Goal: Task Accomplishment & Management: Complete application form

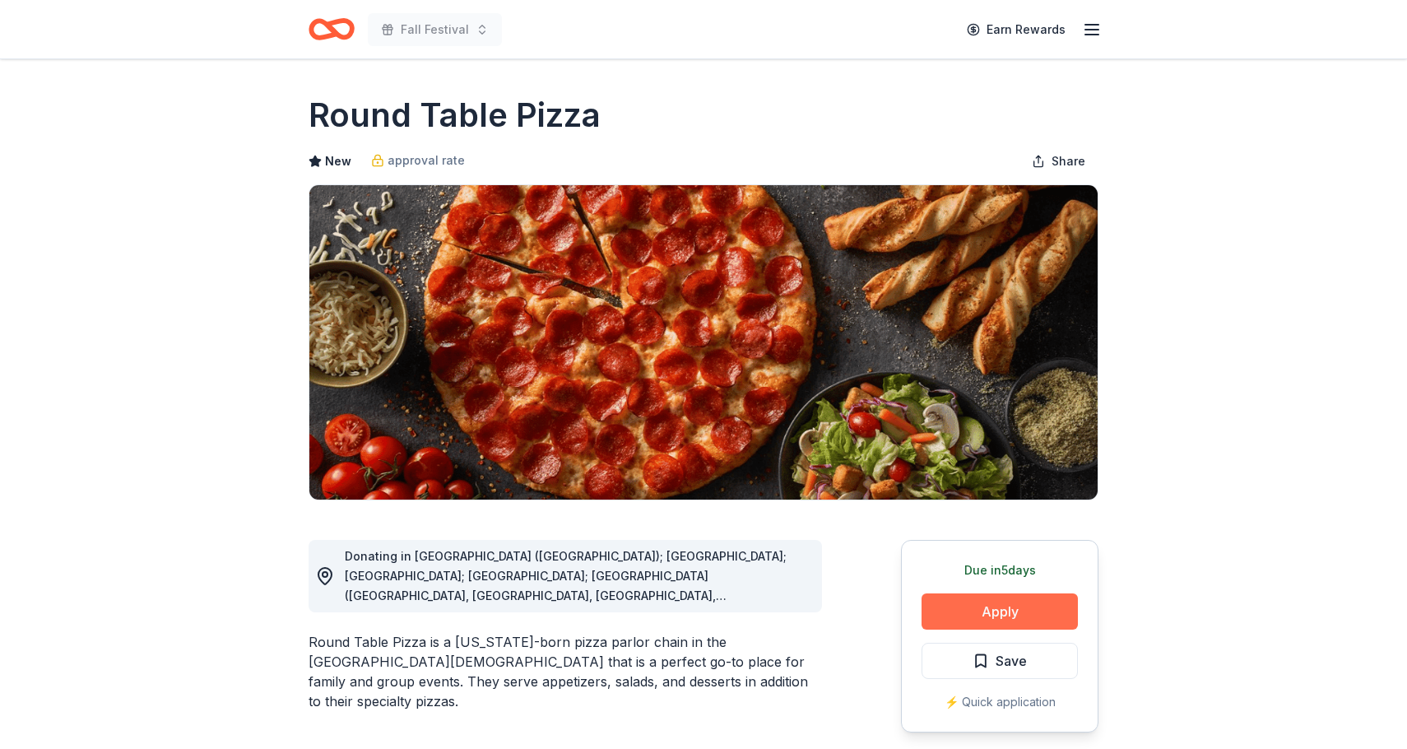
click at [983, 612] on button "Apply" at bounding box center [1000, 611] width 156 height 36
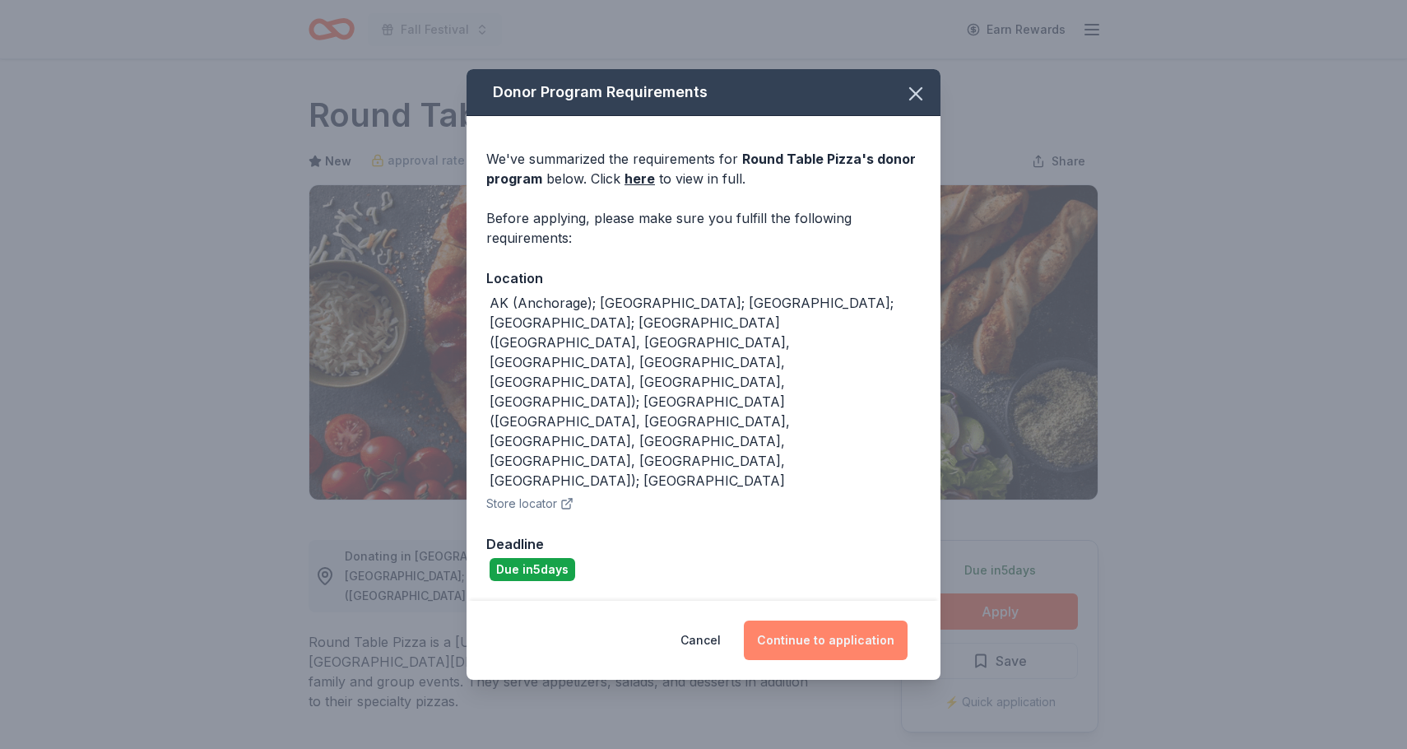
click at [849, 621] on button "Continue to application" at bounding box center [826, 641] width 164 height 40
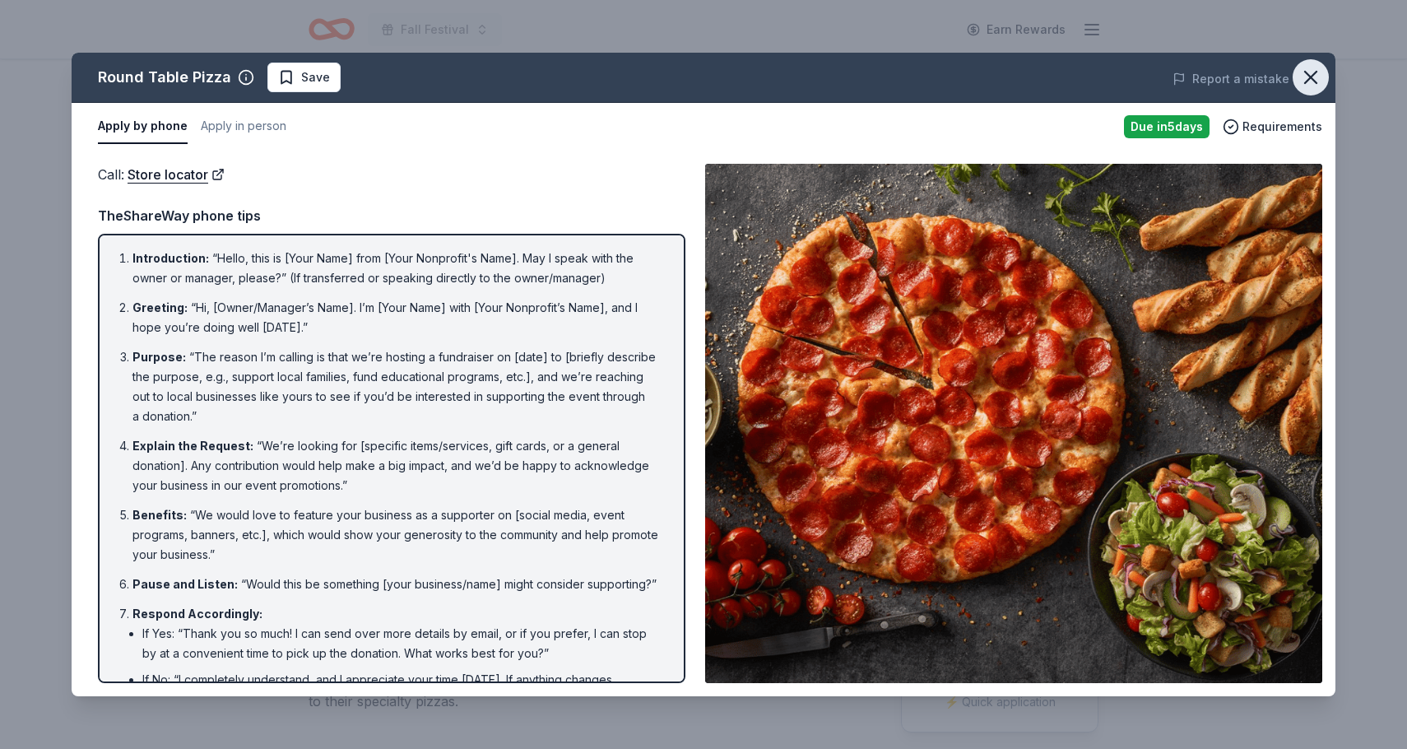
click at [1316, 77] on icon "button" at bounding box center [1311, 77] width 23 height 23
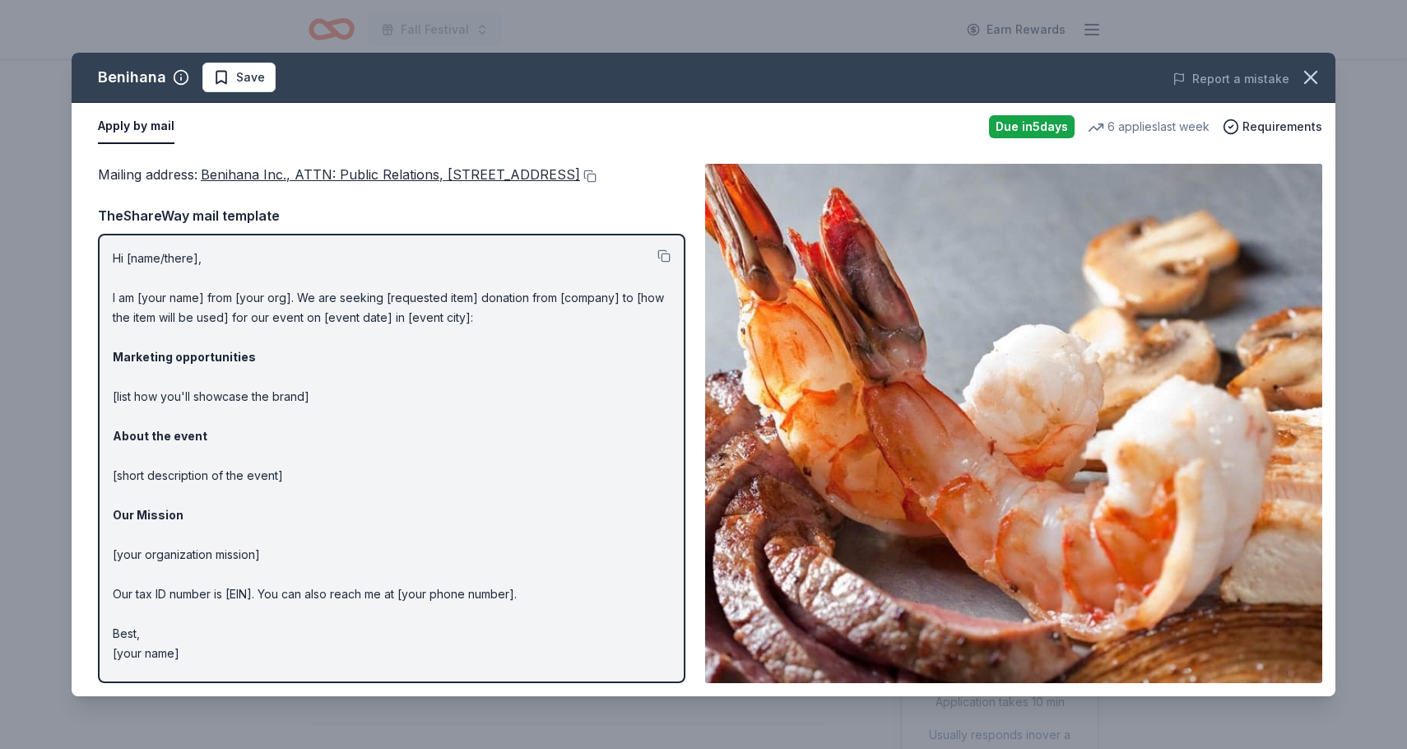
drag, startPoint x: 110, startPoint y: 277, endPoint x: 289, endPoint y: 292, distance: 179.3
click at [289, 292] on div "Hi [name/there], I am [your name] from [your org]. We are seeking [requested it…" at bounding box center [392, 458] width 588 height 449
click at [665, 263] on button at bounding box center [664, 255] width 13 height 13
click at [1315, 74] on icon "button" at bounding box center [1311, 78] width 12 height 12
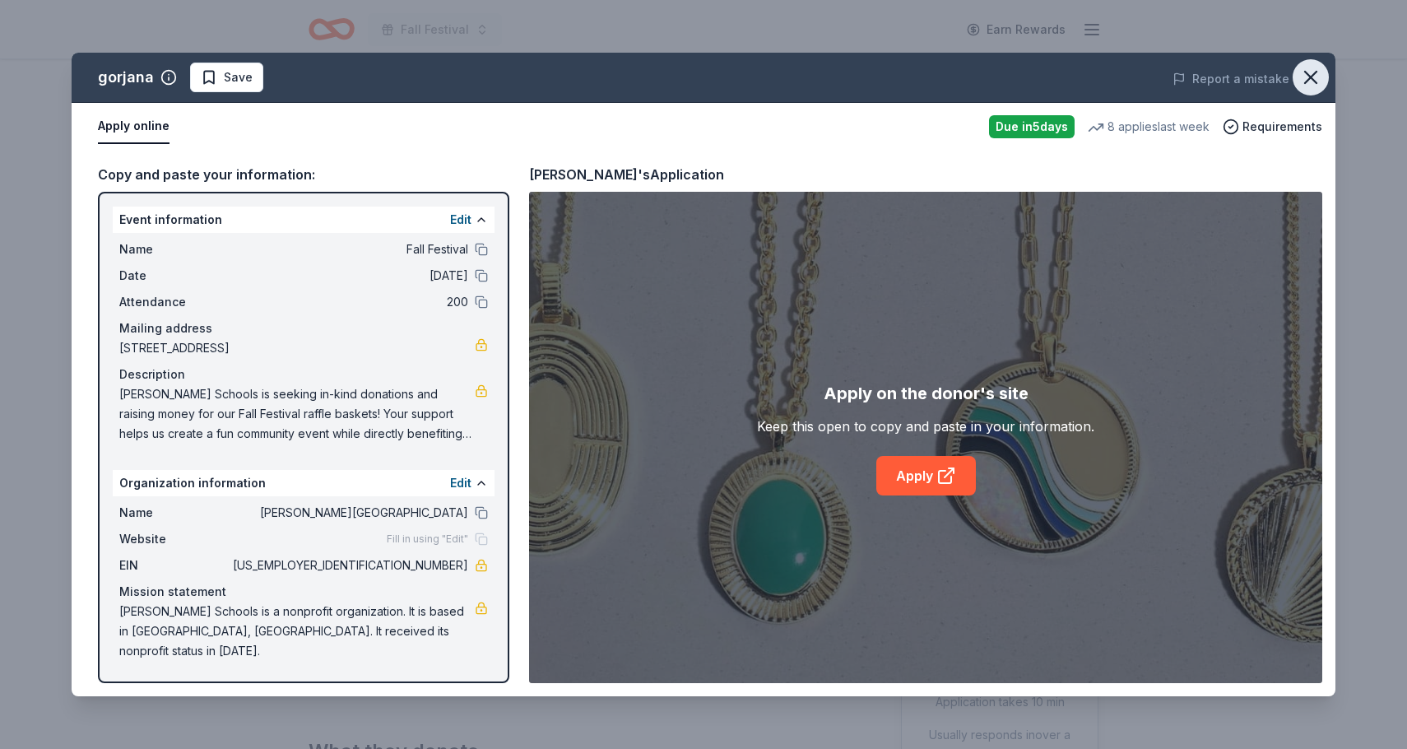
click at [1318, 78] on icon "button" at bounding box center [1311, 77] width 23 height 23
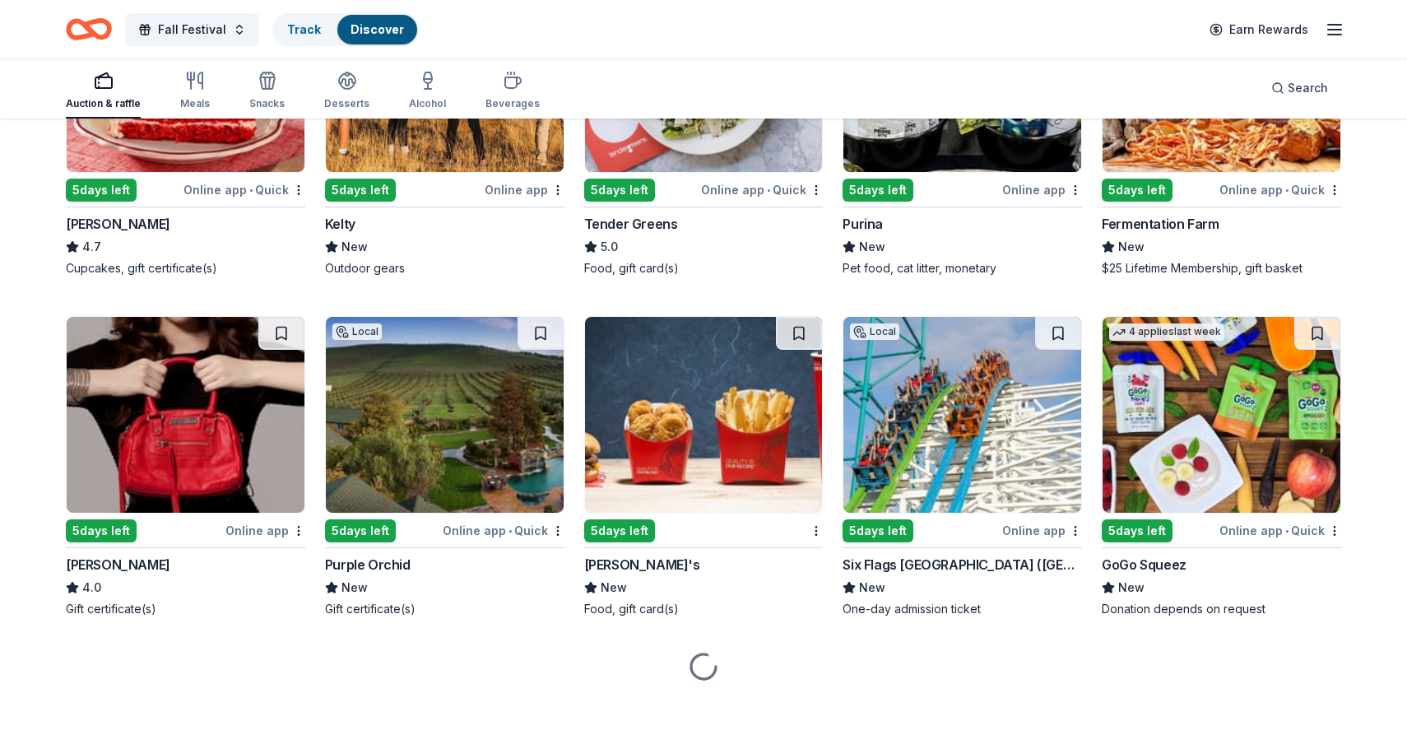
scroll to position [10230, 0]
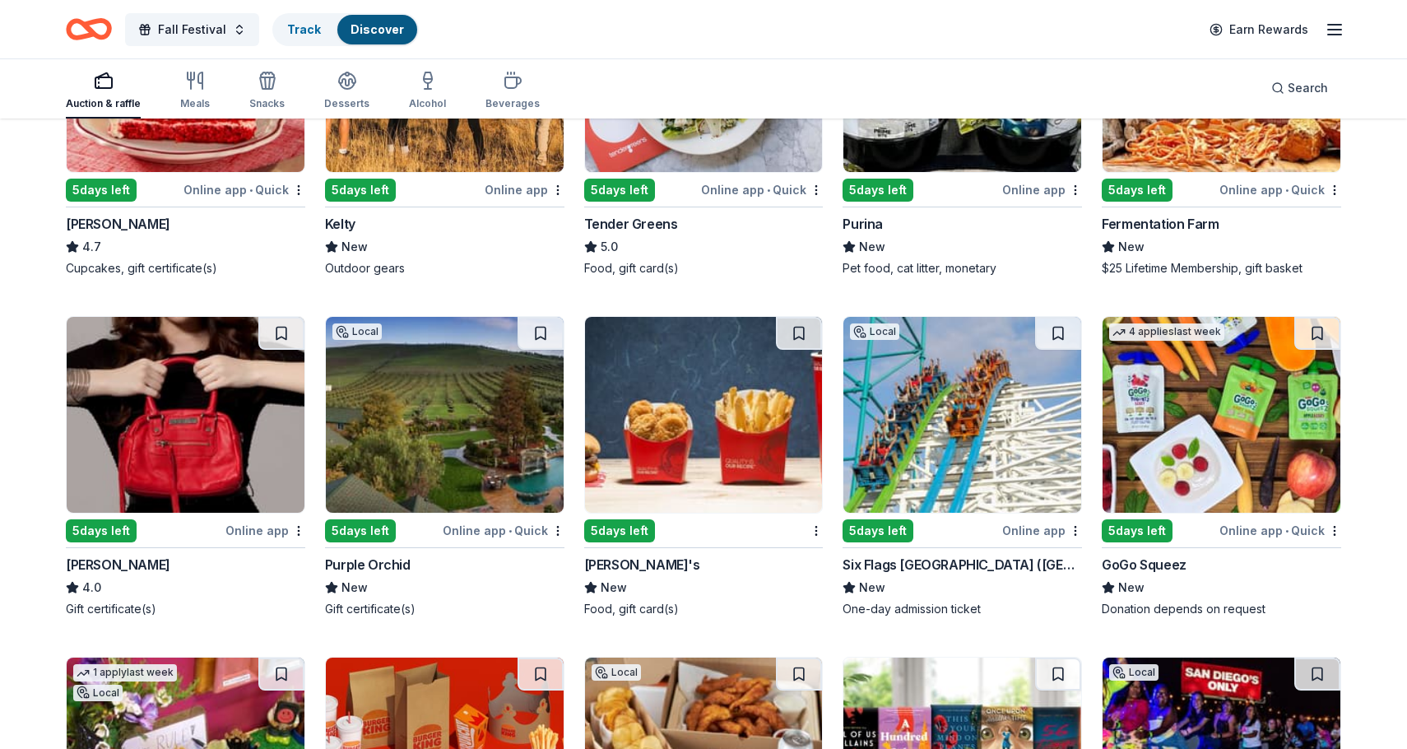
click at [1213, 426] on img at bounding box center [1222, 415] width 238 height 196
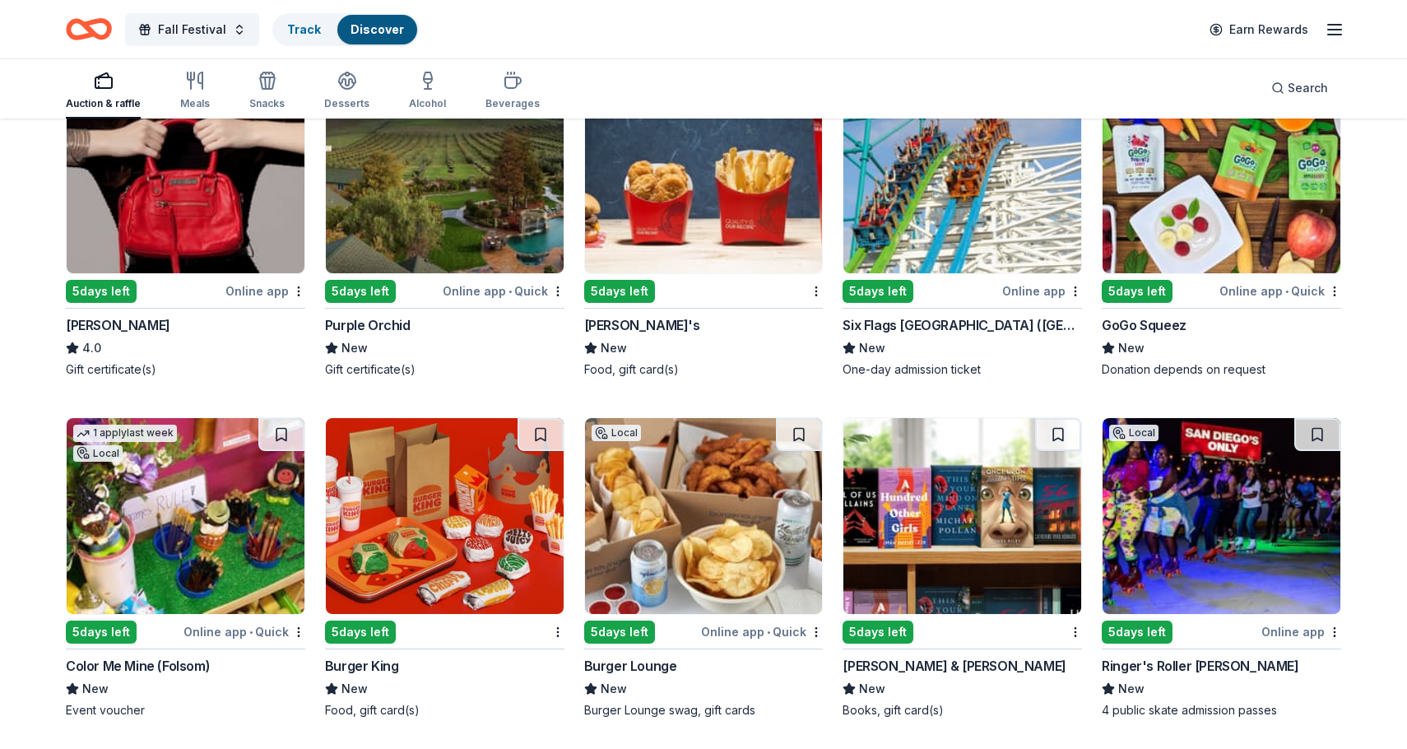
scroll to position [10479, 0]
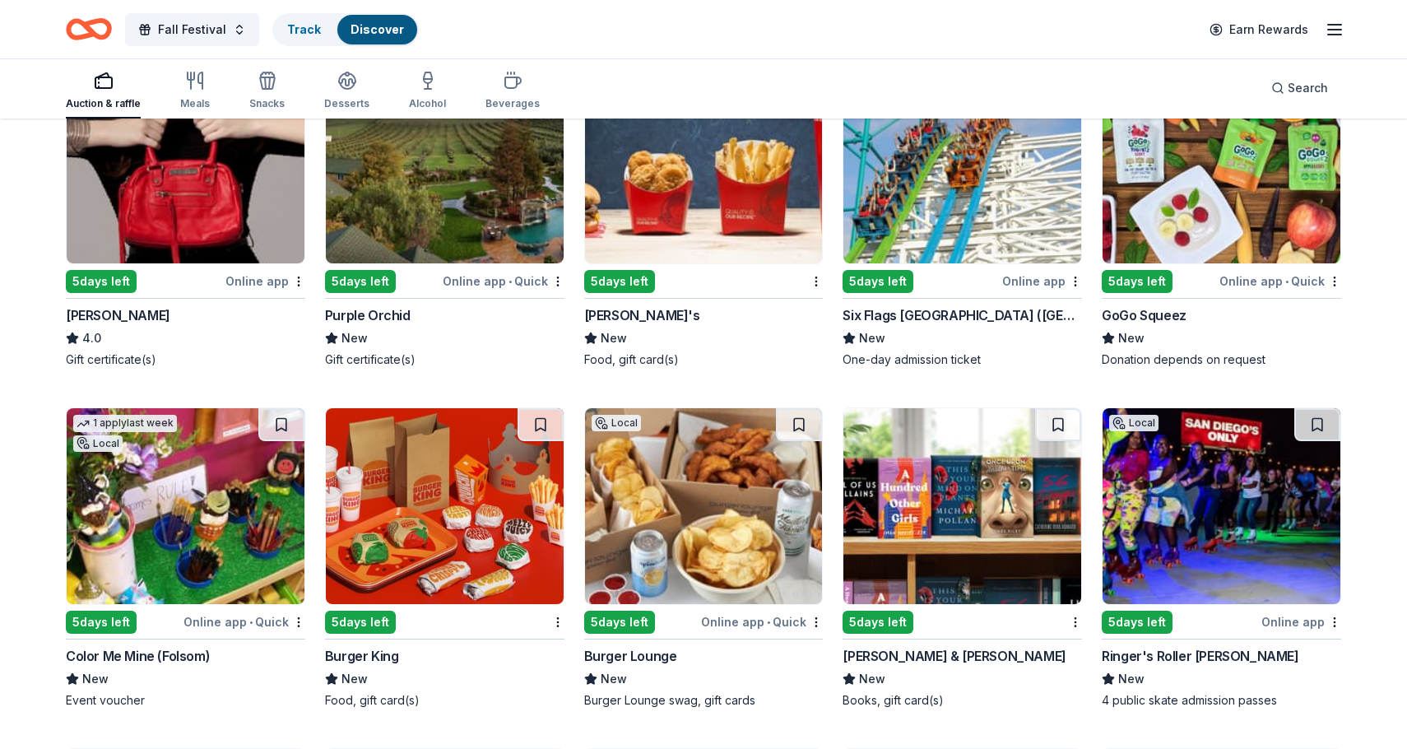
click at [214, 548] on img at bounding box center [186, 506] width 238 height 196
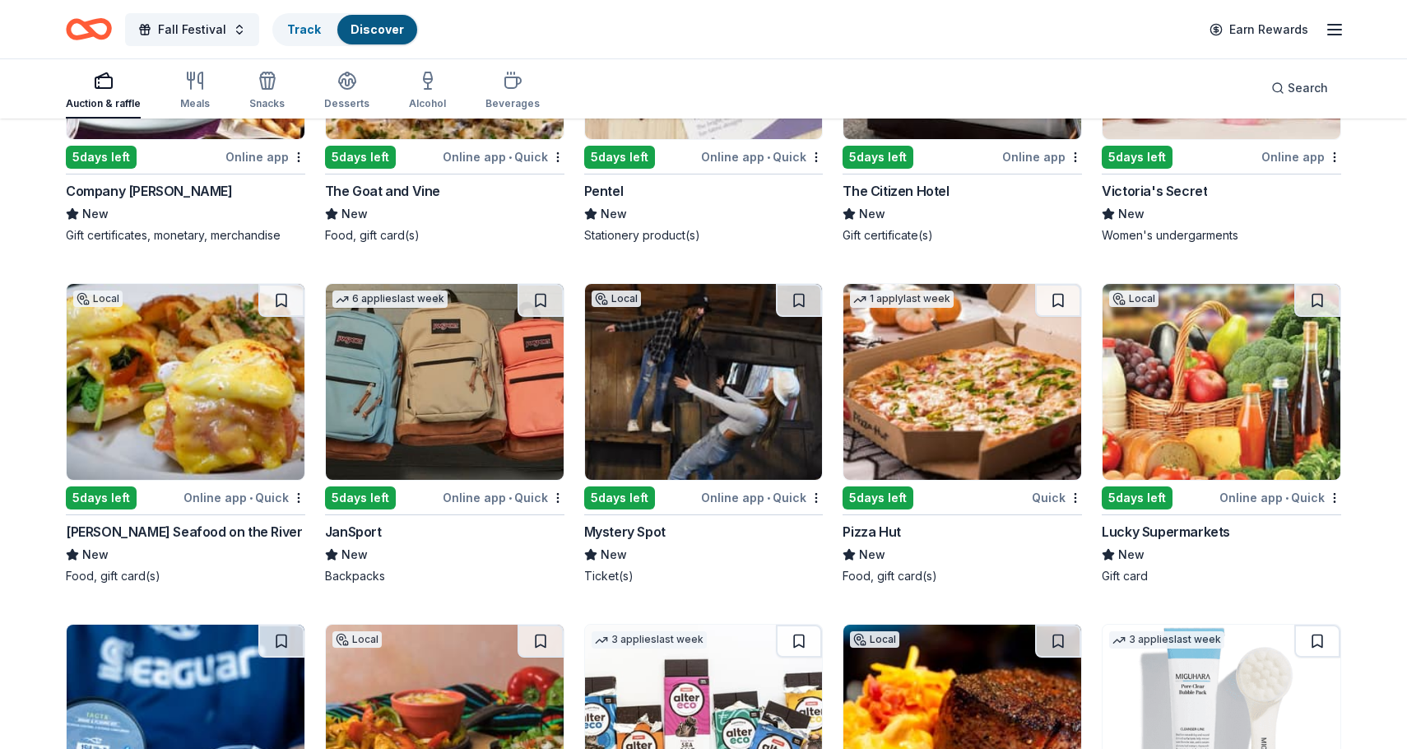
scroll to position [12014, 0]
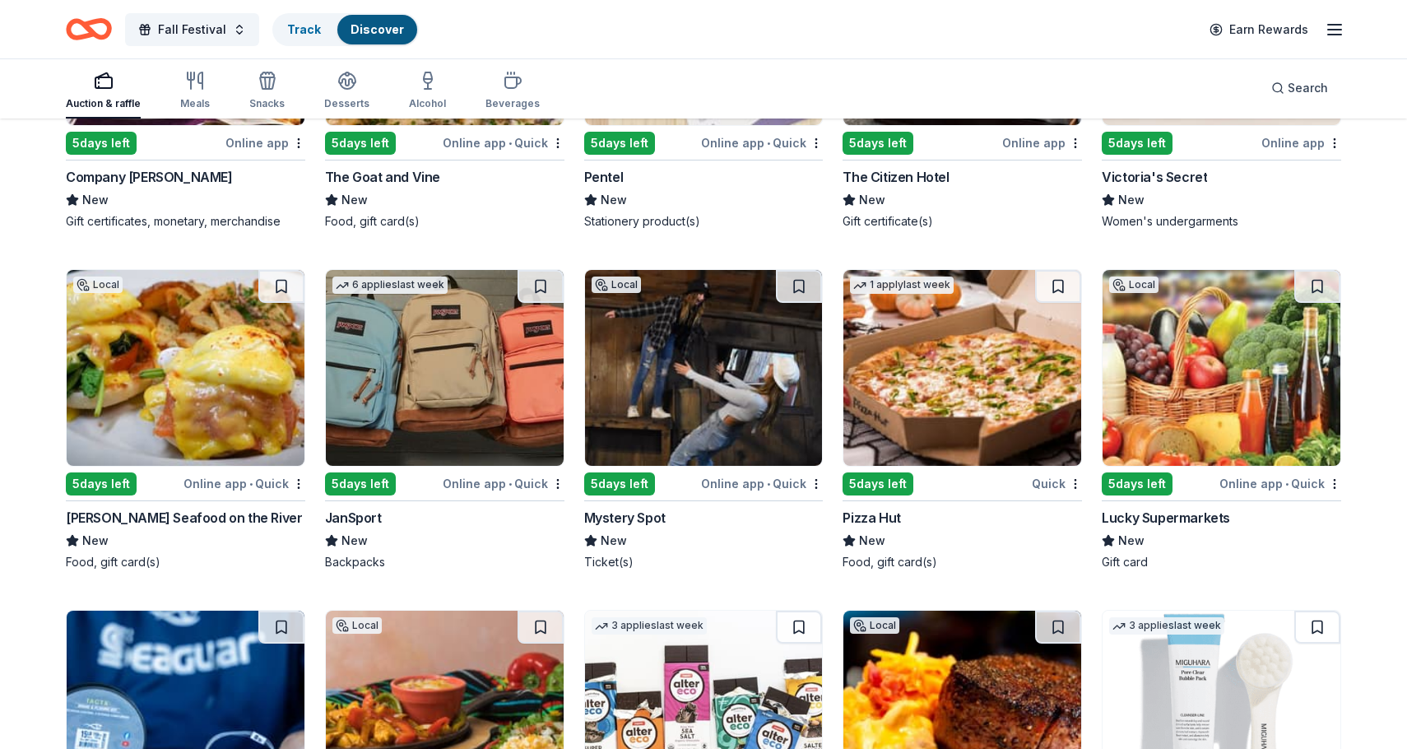
click at [263, 439] on img at bounding box center [186, 368] width 238 height 196
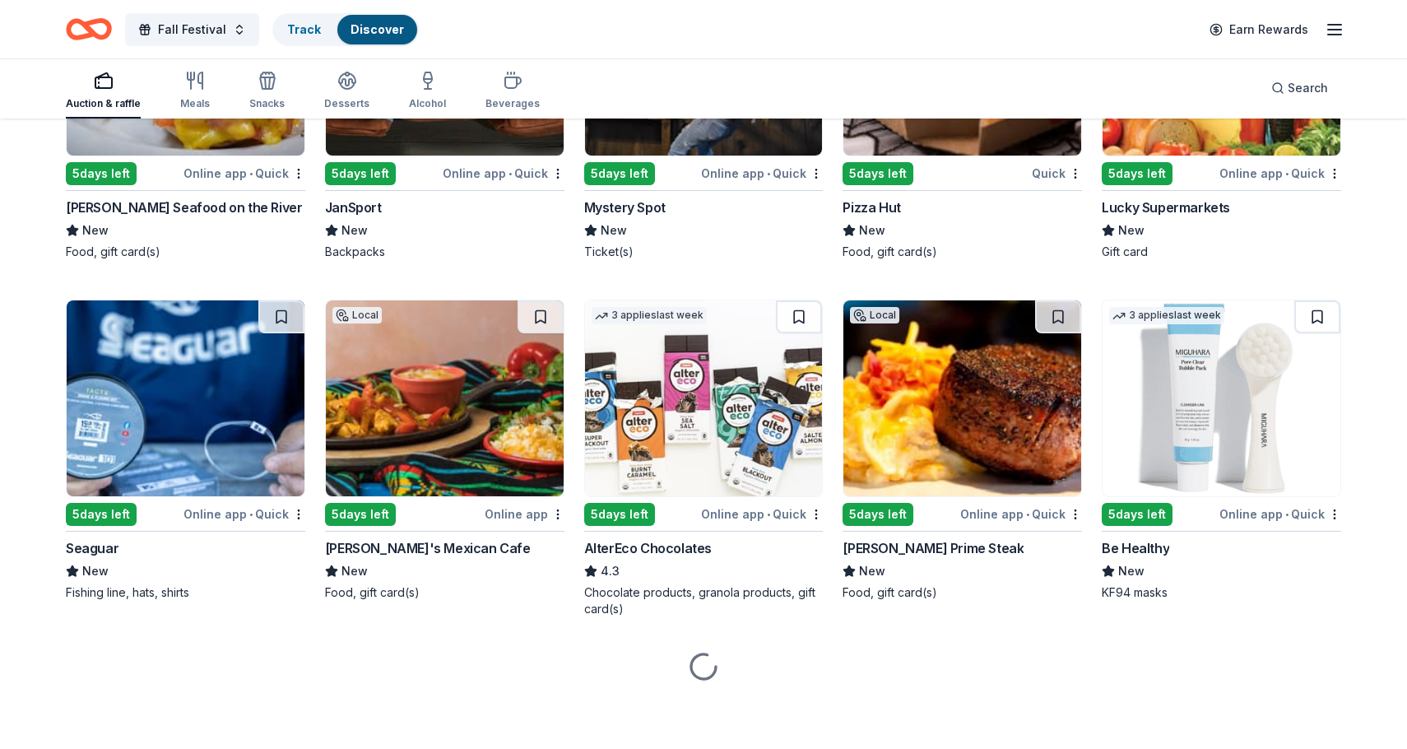
scroll to position [12324, 0]
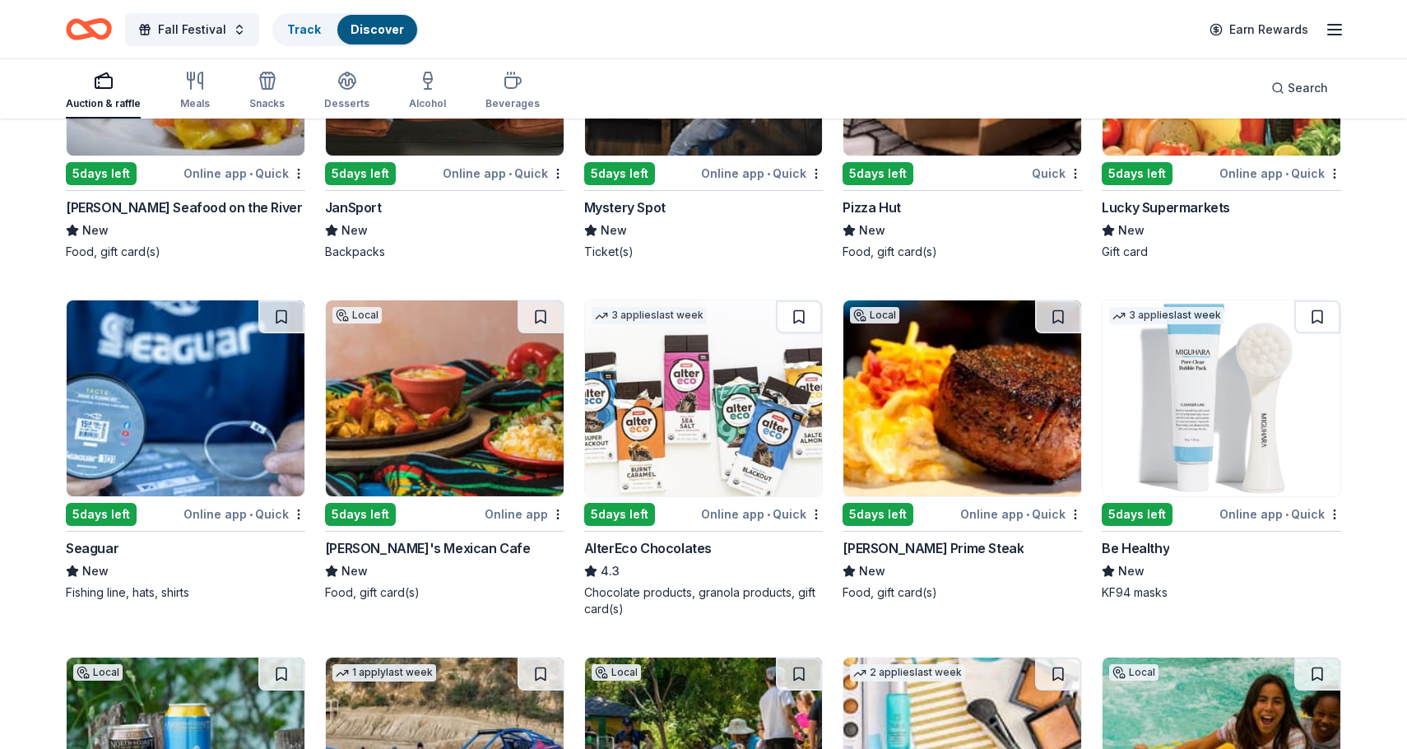
click at [1173, 441] on img at bounding box center [1222, 398] width 238 height 196
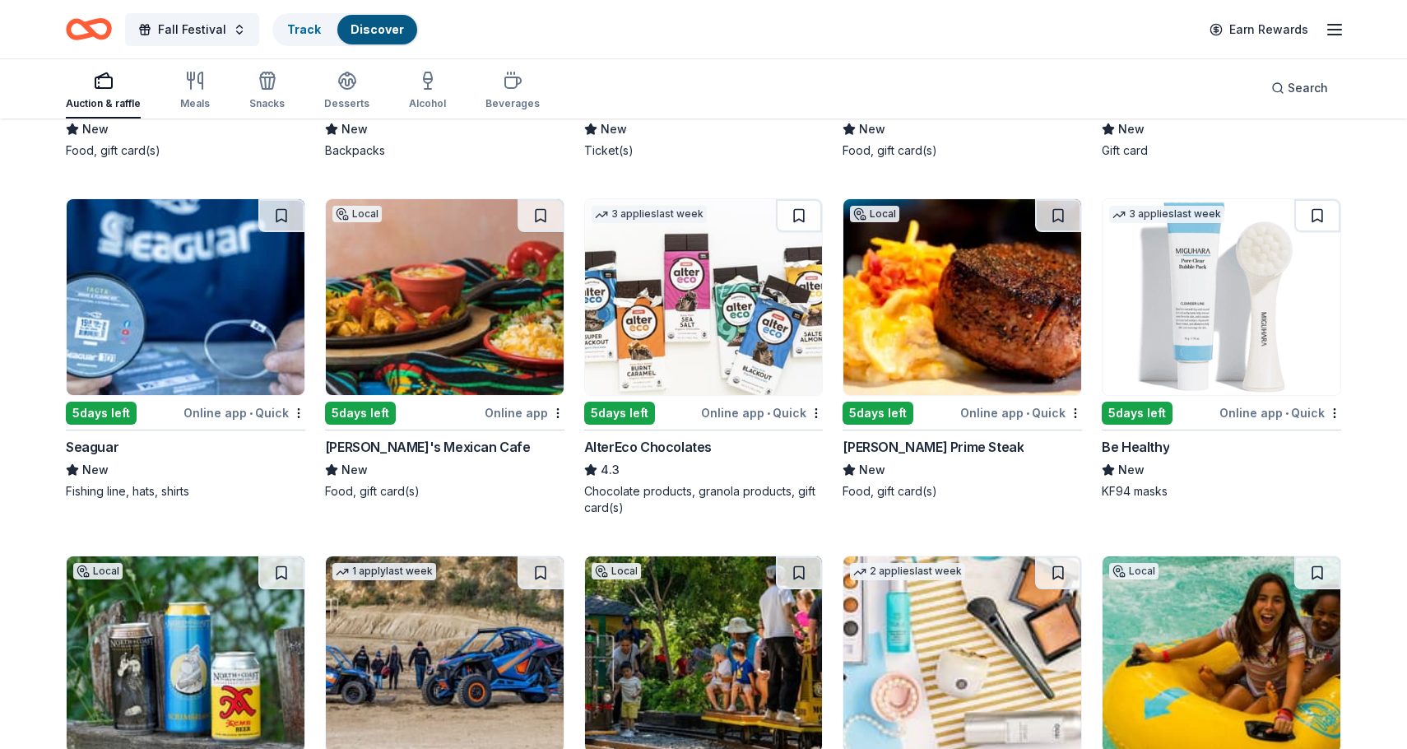
scroll to position [12442, 0]
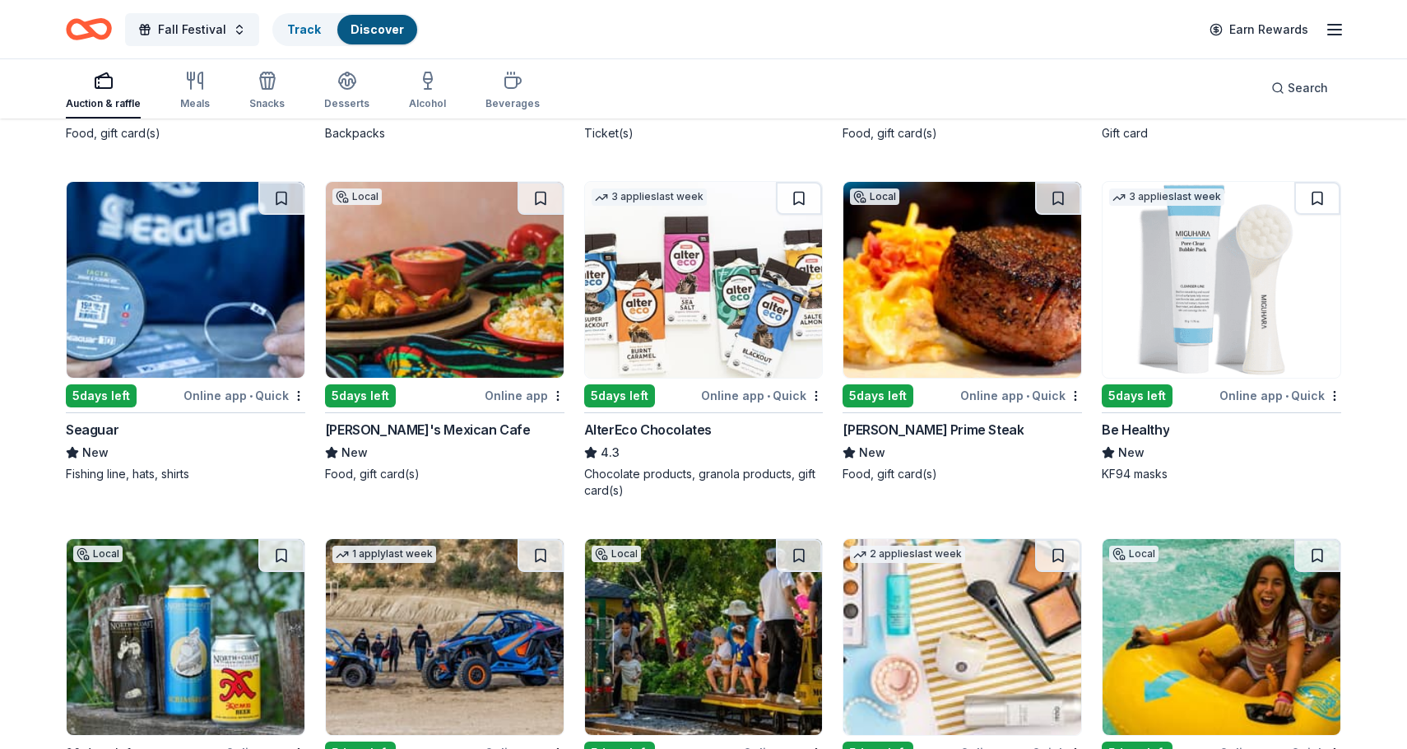
click at [744, 346] on img at bounding box center [704, 280] width 238 height 196
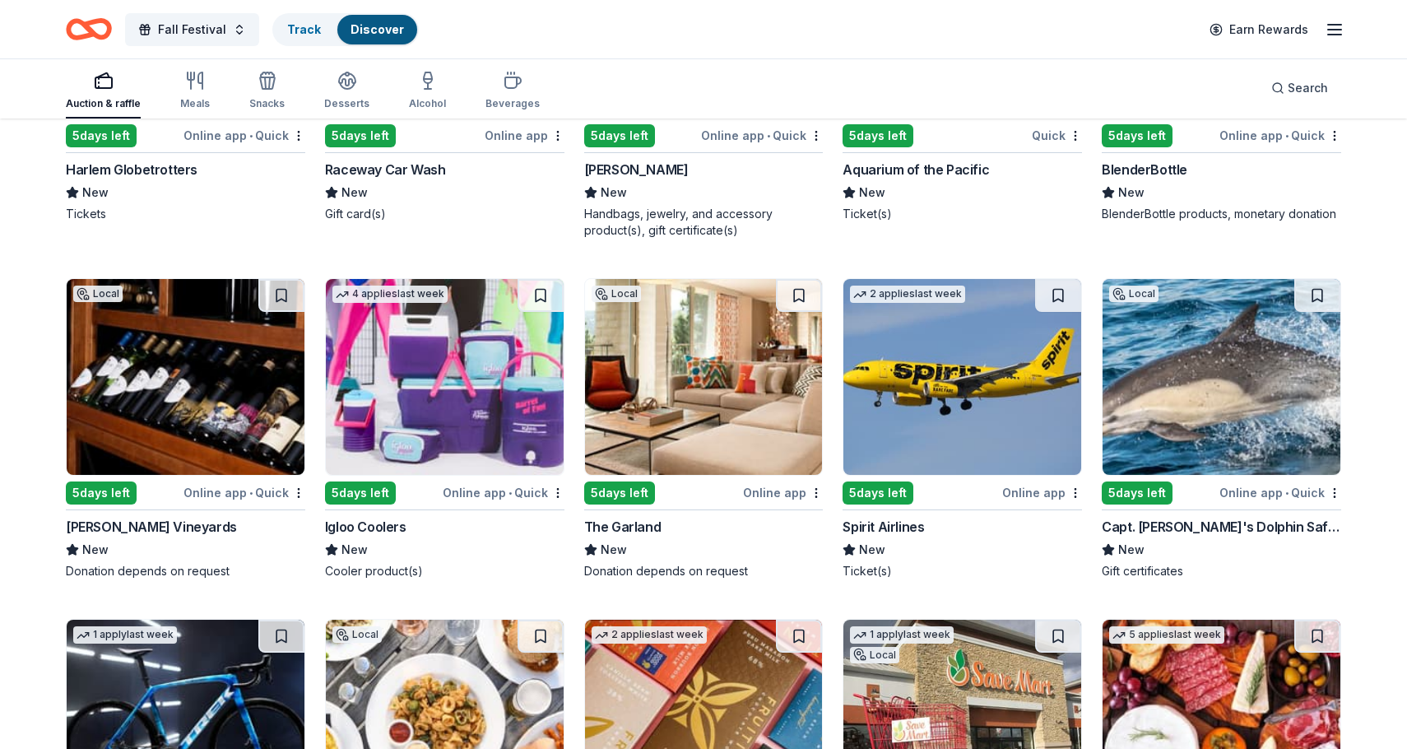
scroll to position [13402, 0]
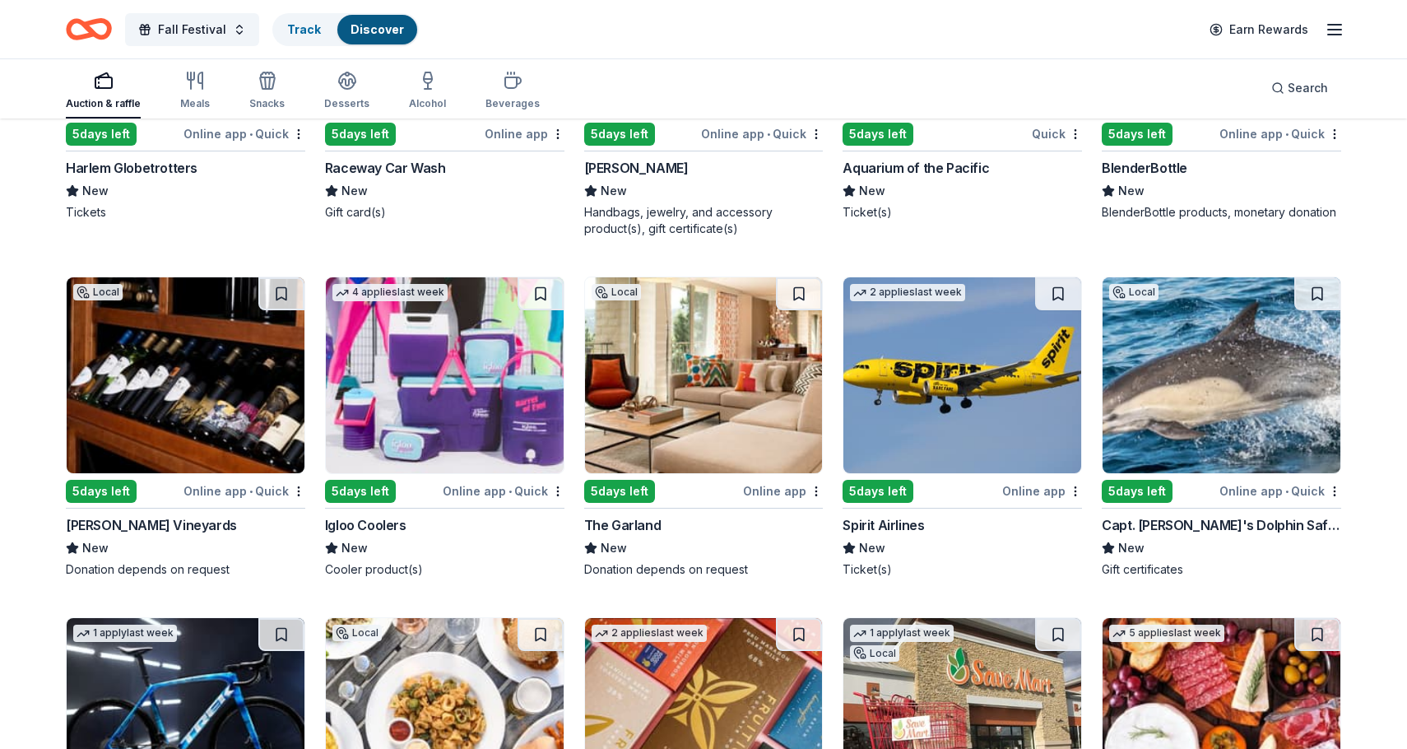
click at [528, 425] on img at bounding box center [445, 375] width 238 height 196
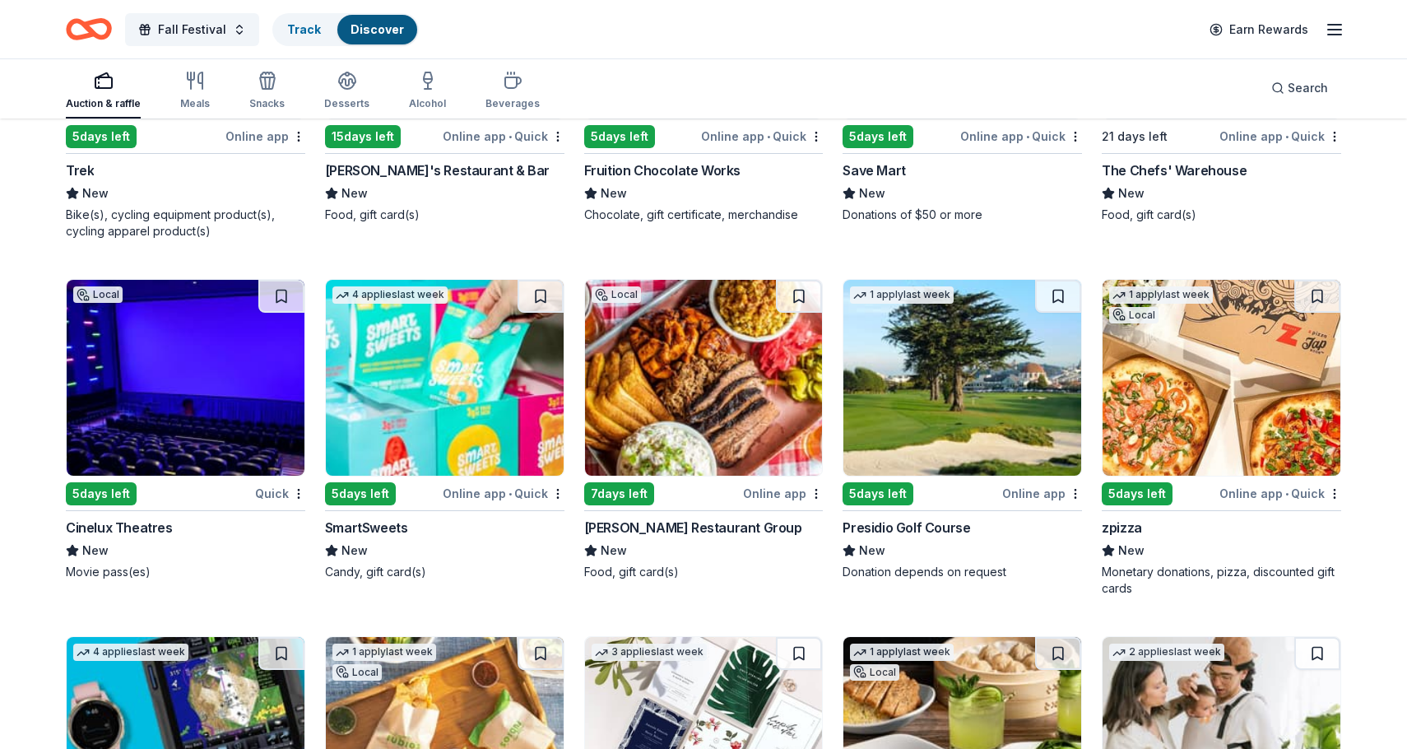
scroll to position [14098, 0]
click at [470, 417] on img at bounding box center [445, 377] width 238 height 196
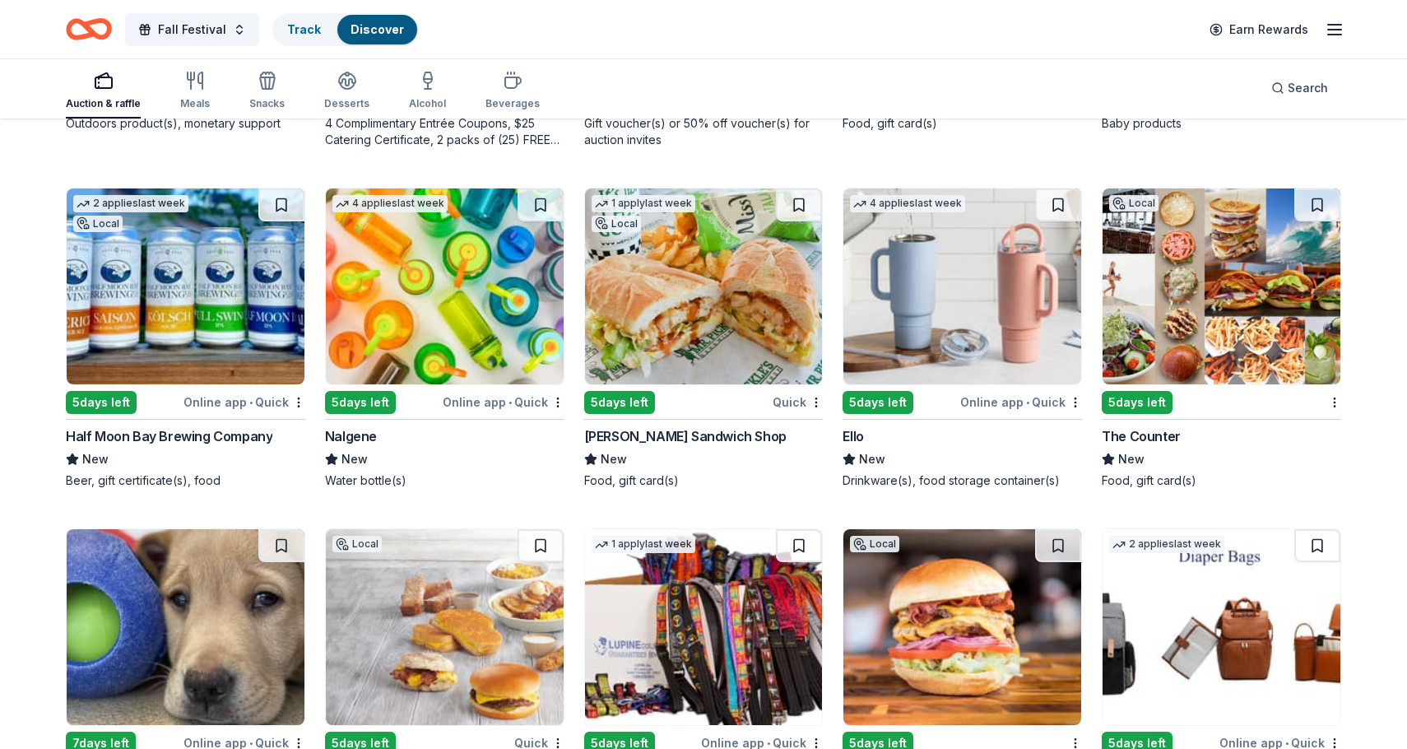
scroll to position [14904, 0]
click at [501, 343] on img at bounding box center [445, 286] width 238 height 196
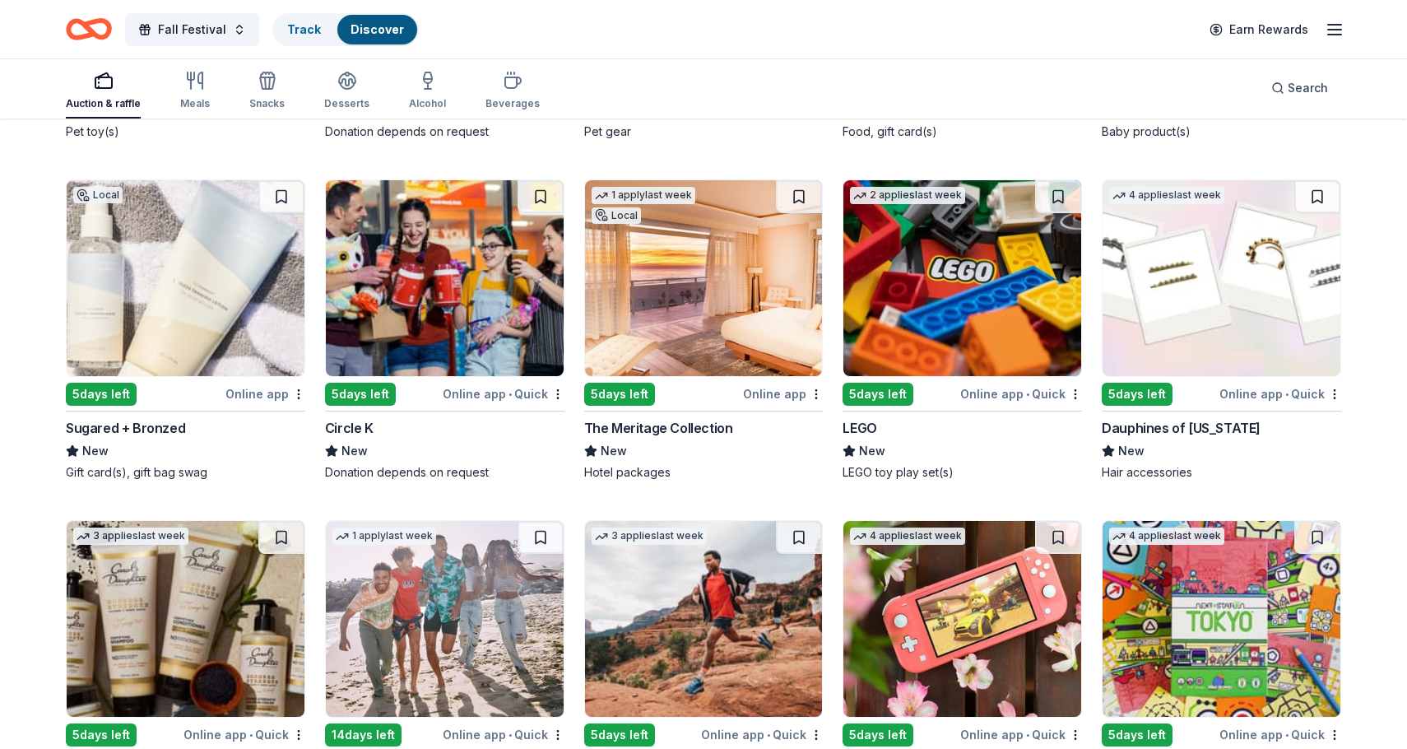
scroll to position [15595, 0]
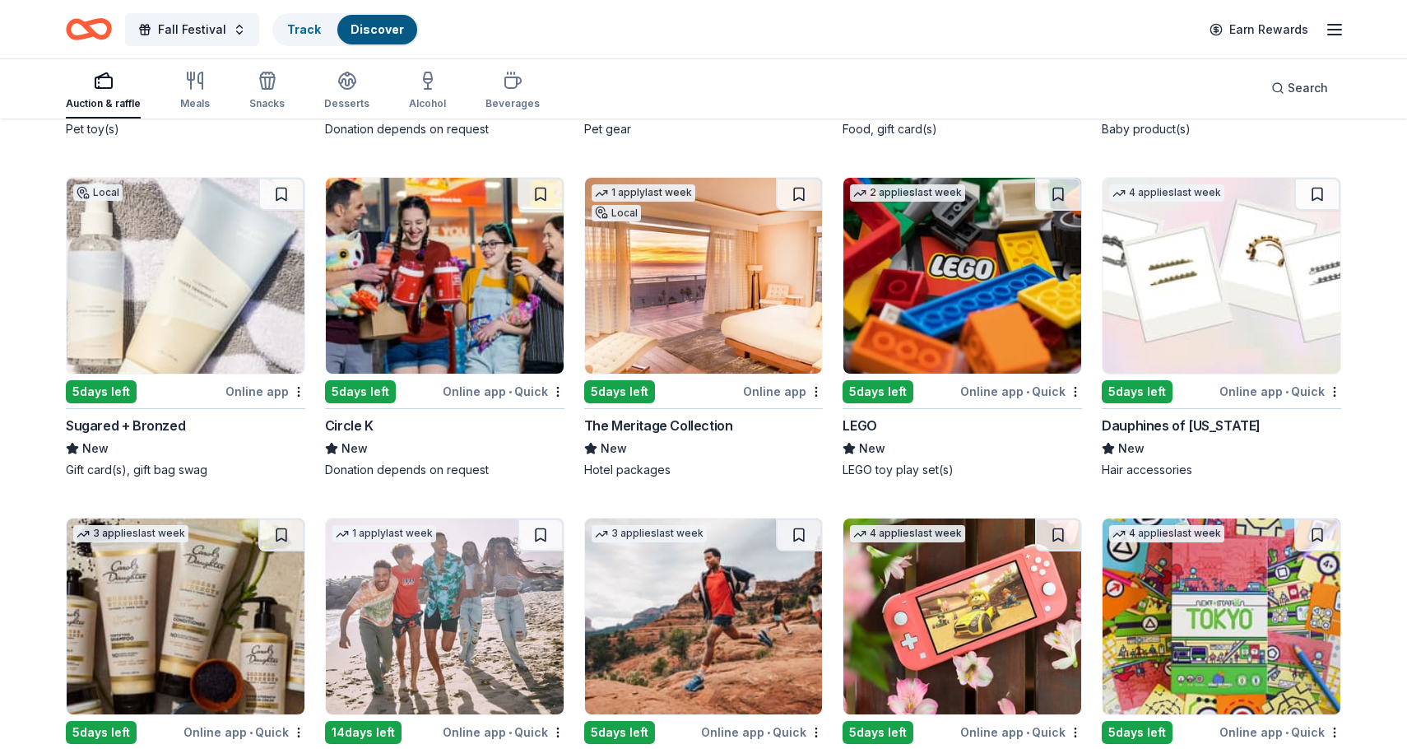
click at [965, 382] on div "Online app • Quick" at bounding box center [1021, 391] width 122 height 21
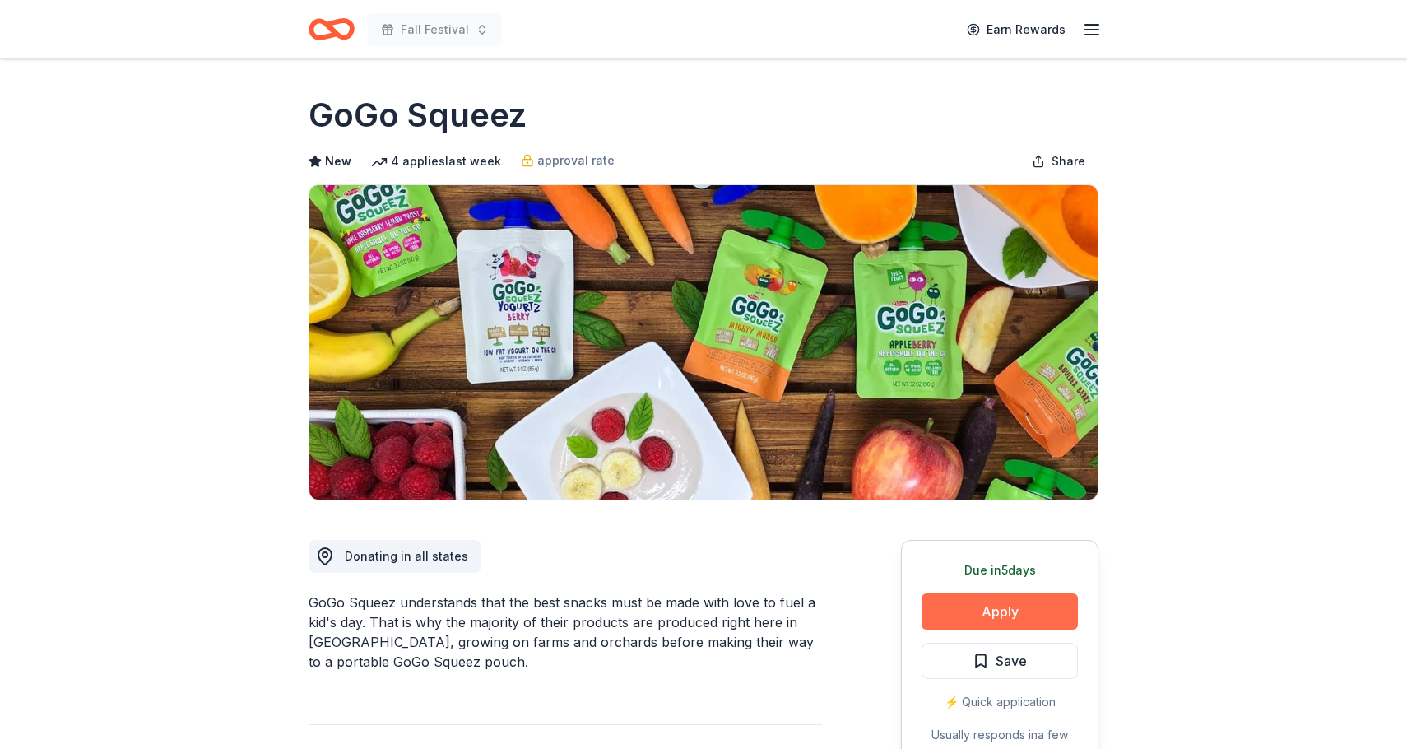
click at [988, 607] on button "Apply" at bounding box center [1000, 611] width 156 height 36
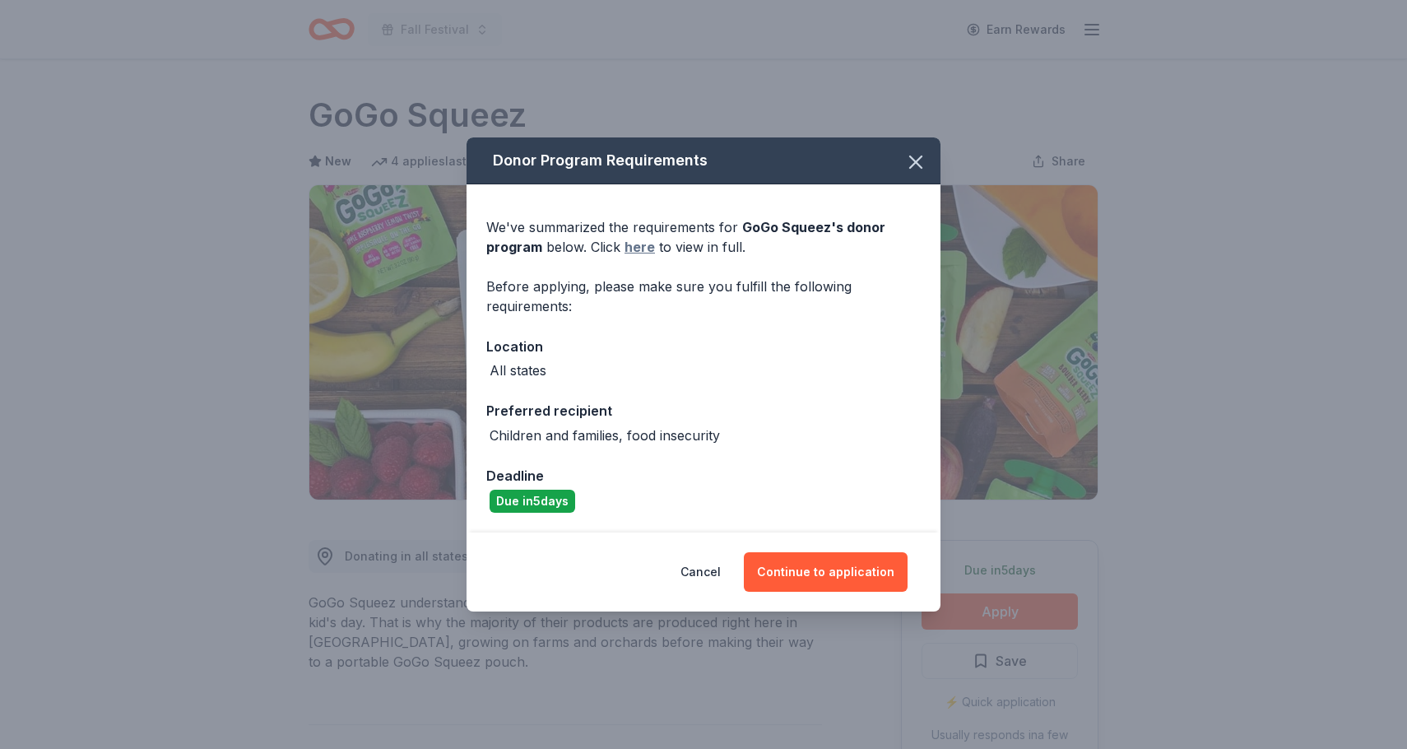
click at [642, 249] on link "here" at bounding box center [640, 247] width 30 height 20
click at [846, 572] on button "Continue to application" at bounding box center [826, 572] width 164 height 40
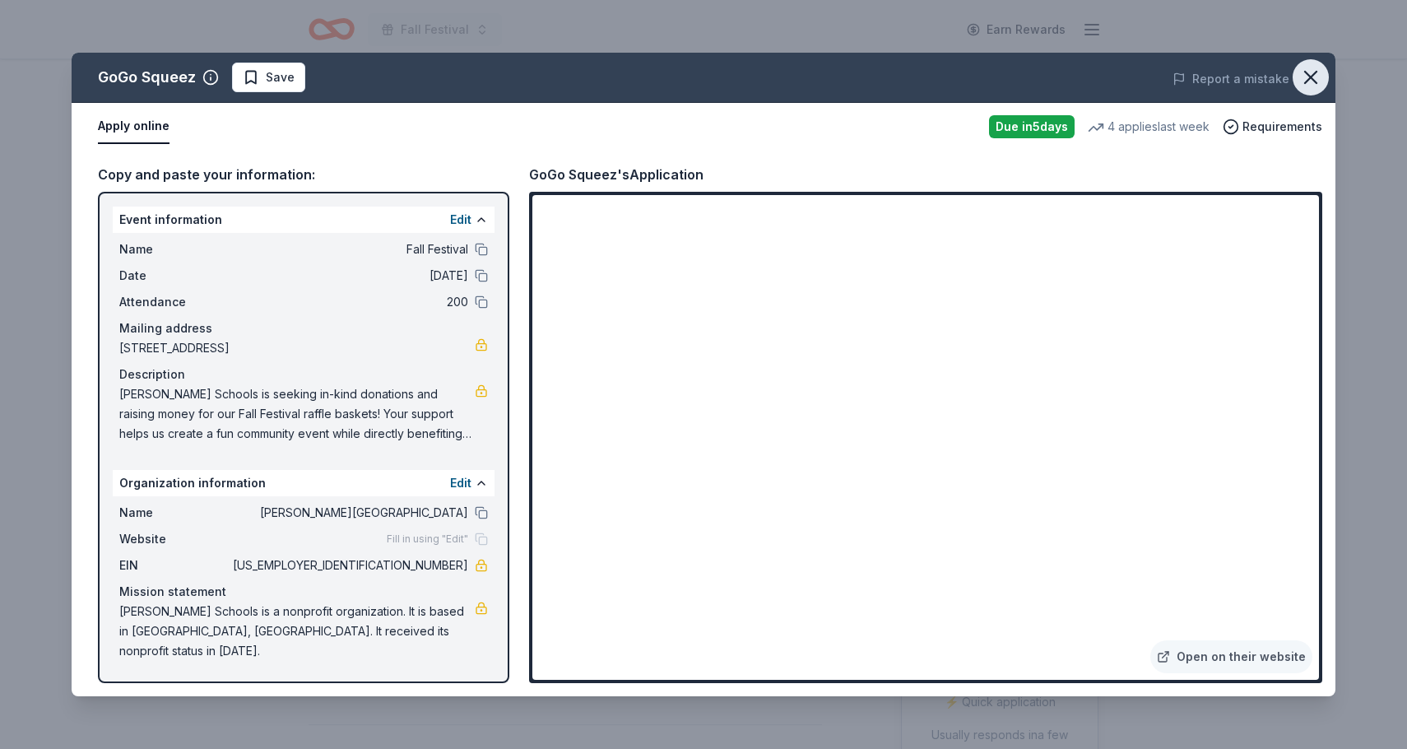
click at [1311, 78] on icon "button" at bounding box center [1311, 78] width 12 height 12
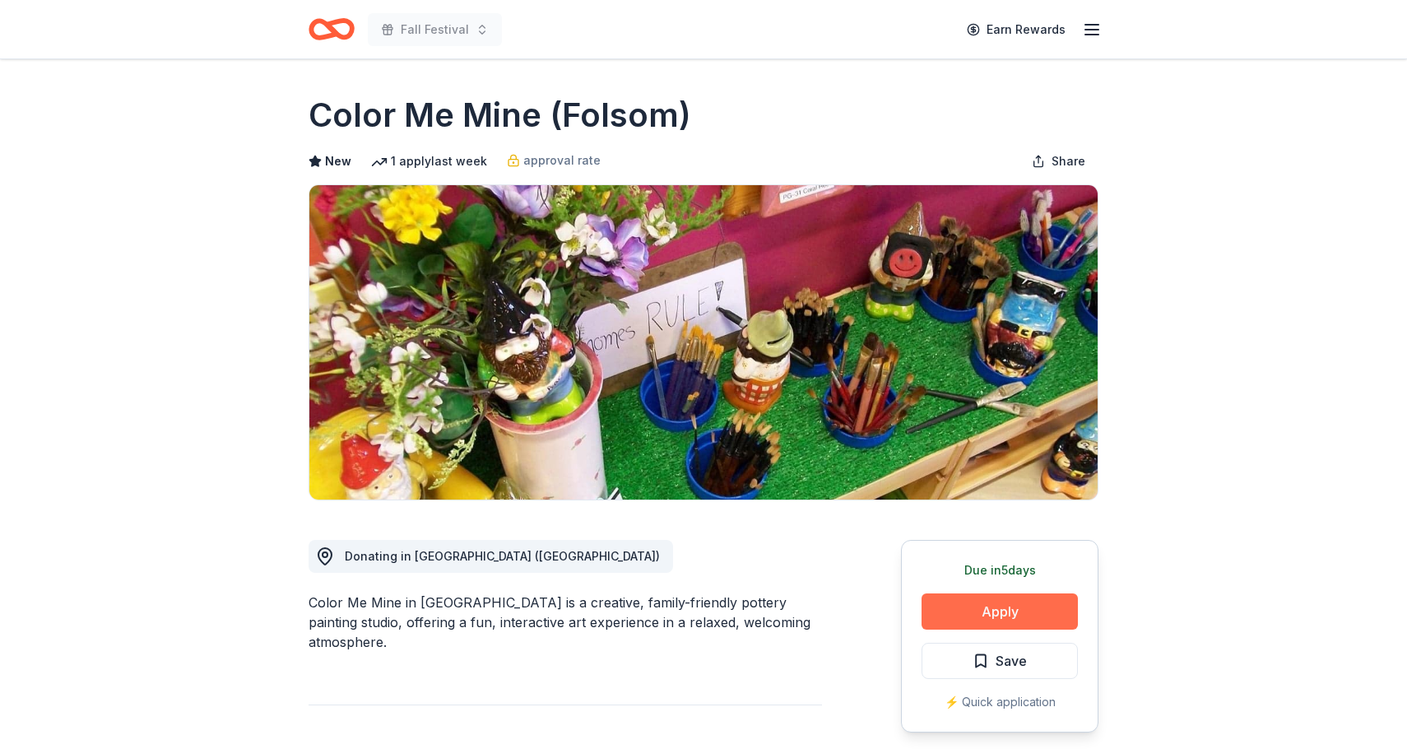
click at [1011, 608] on button "Apply" at bounding box center [1000, 611] width 156 height 36
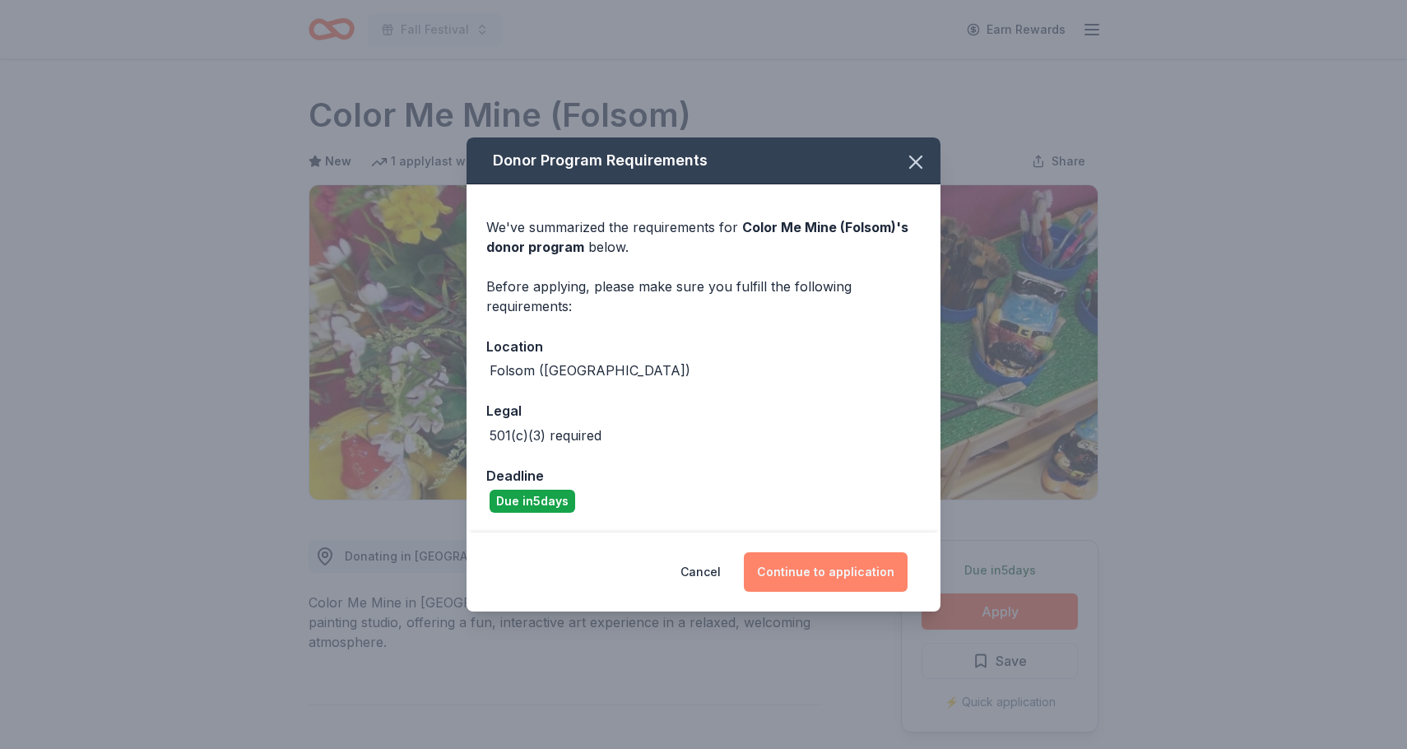
click at [847, 566] on button "Continue to application" at bounding box center [826, 572] width 164 height 40
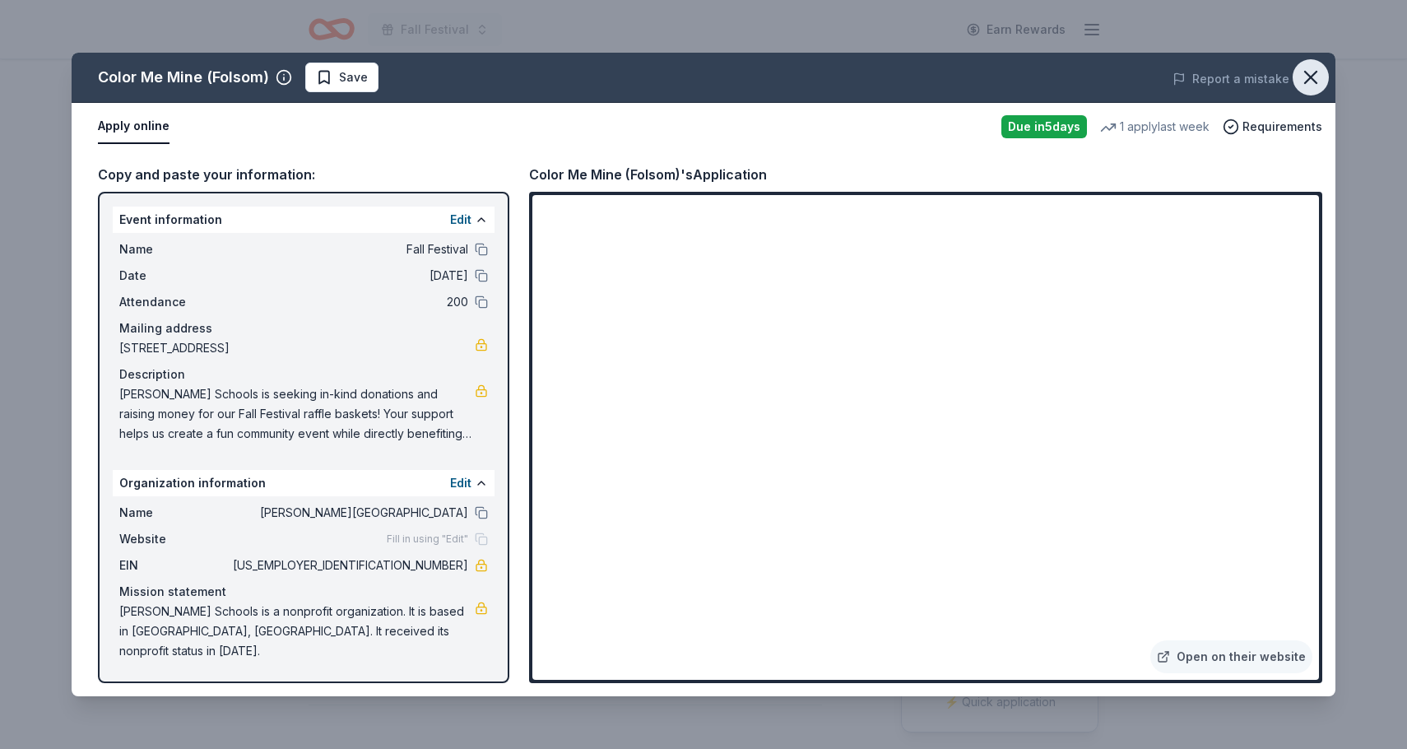
click at [1310, 77] on icon "button" at bounding box center [1311, 78] width 12 height 12
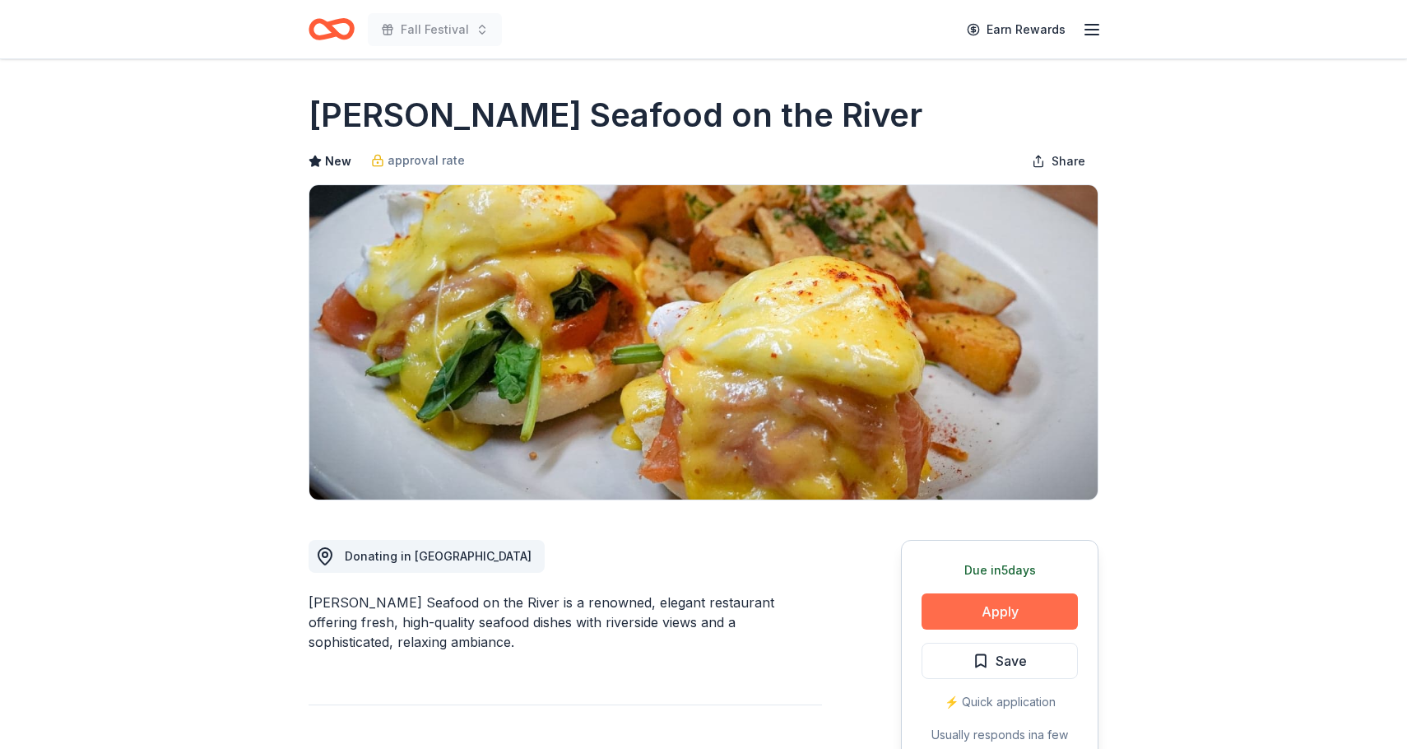
click at [999, 610] on button "Apply" at bounding box center [1000, 611] width 156 height 36
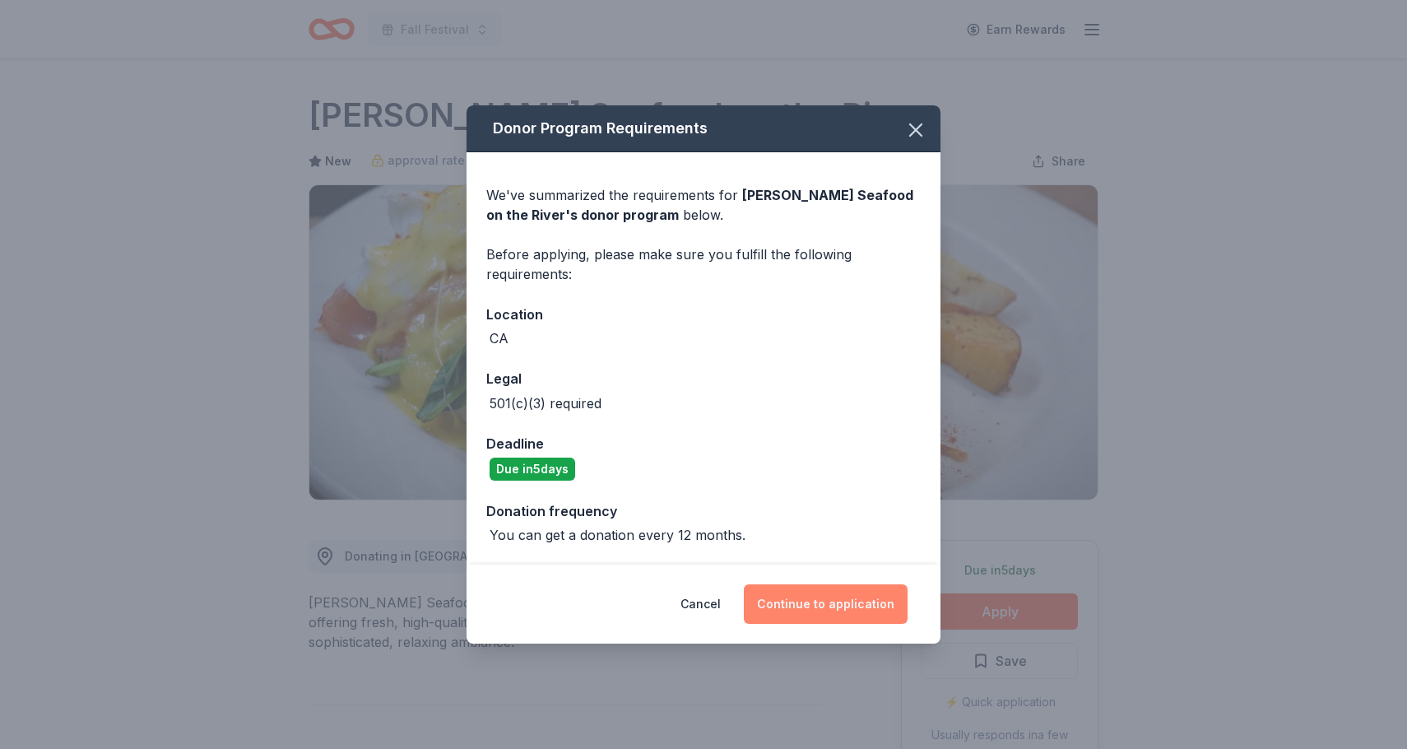
click at [843, 598] on button "Continue to application" at bounding box center [826, 604] width 164 height 40
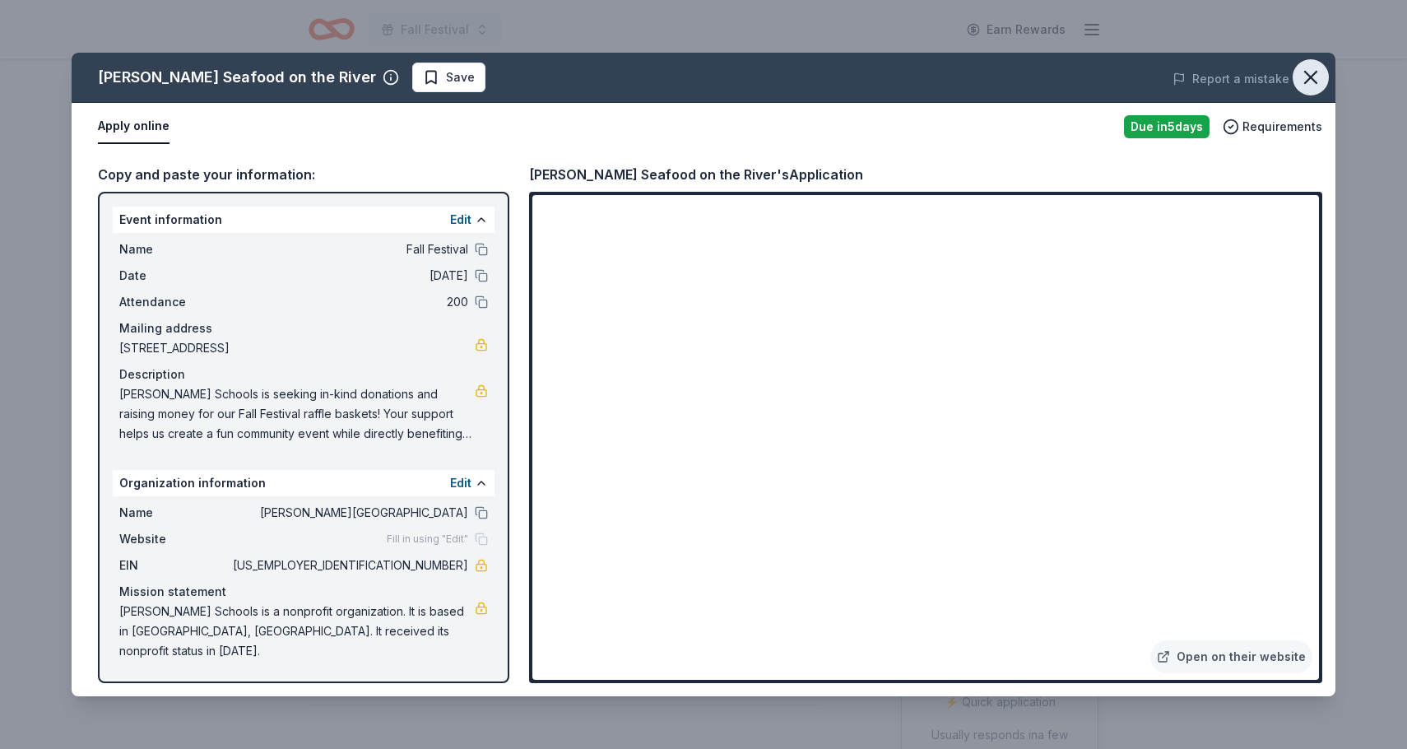
click at [1314, 79] on icon "button" at bounding box center [1311, 78] width 12 height 12
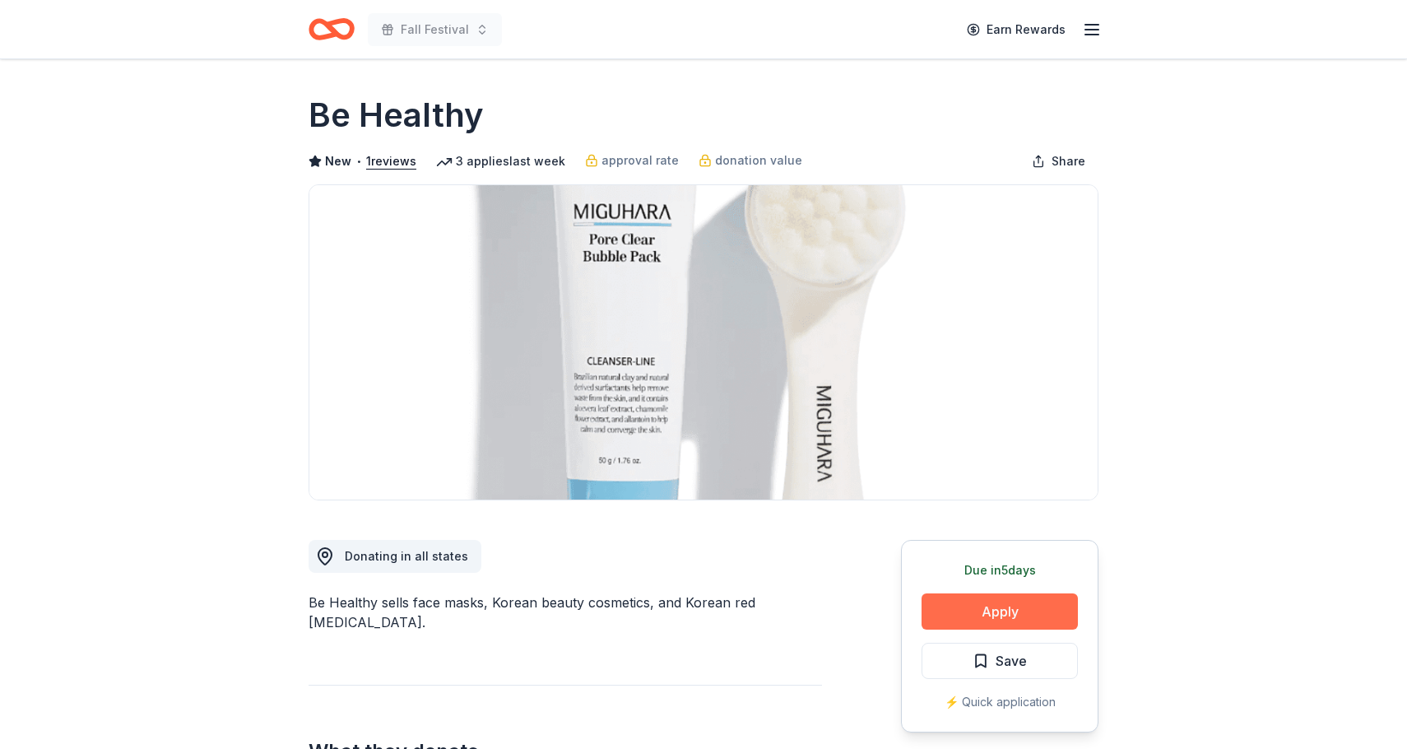
click at [974, 616] on button "Apply" at bounding box center [1000, 611] width 156 height 36
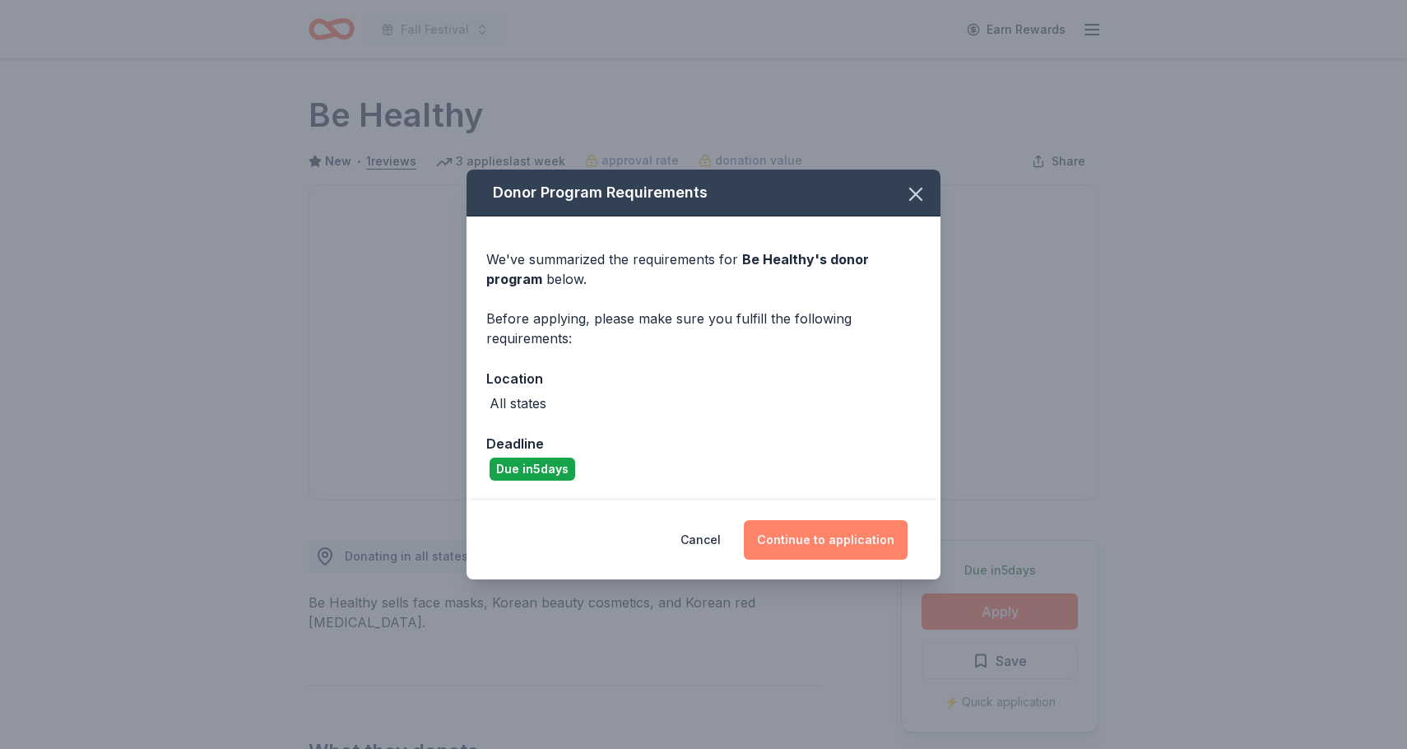
click at [811, 539] on button "Continue to application" at bounding box center [826, 540] width 164 height 40
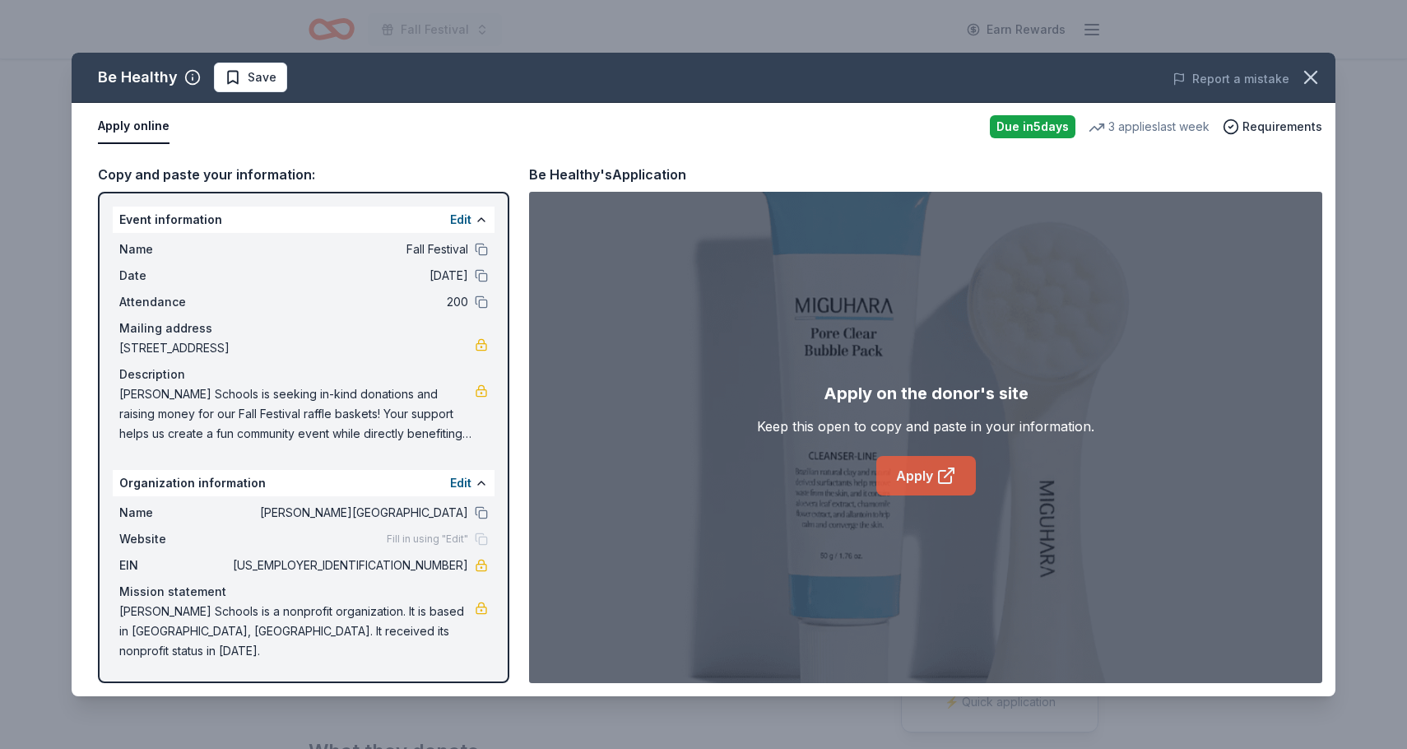
click at [928, 474] on link "Apply" at bounding box center [927, 476] width 100 height 40
click at [1307, 77] on icon "button" at bounding box center [1311, 77] width 23 height 23
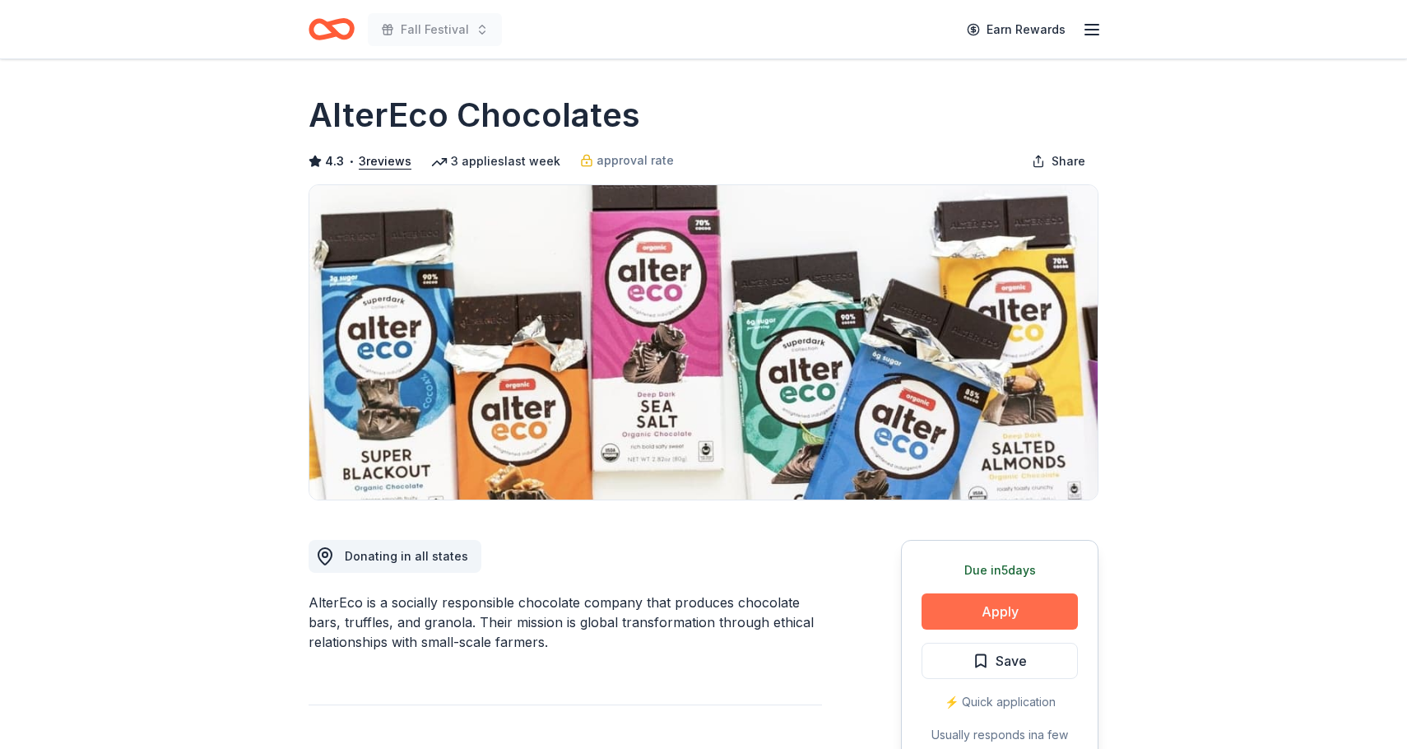
click at [1006, 610] on button "Apply" at bounding box center [1000, 611] width 156 height 36
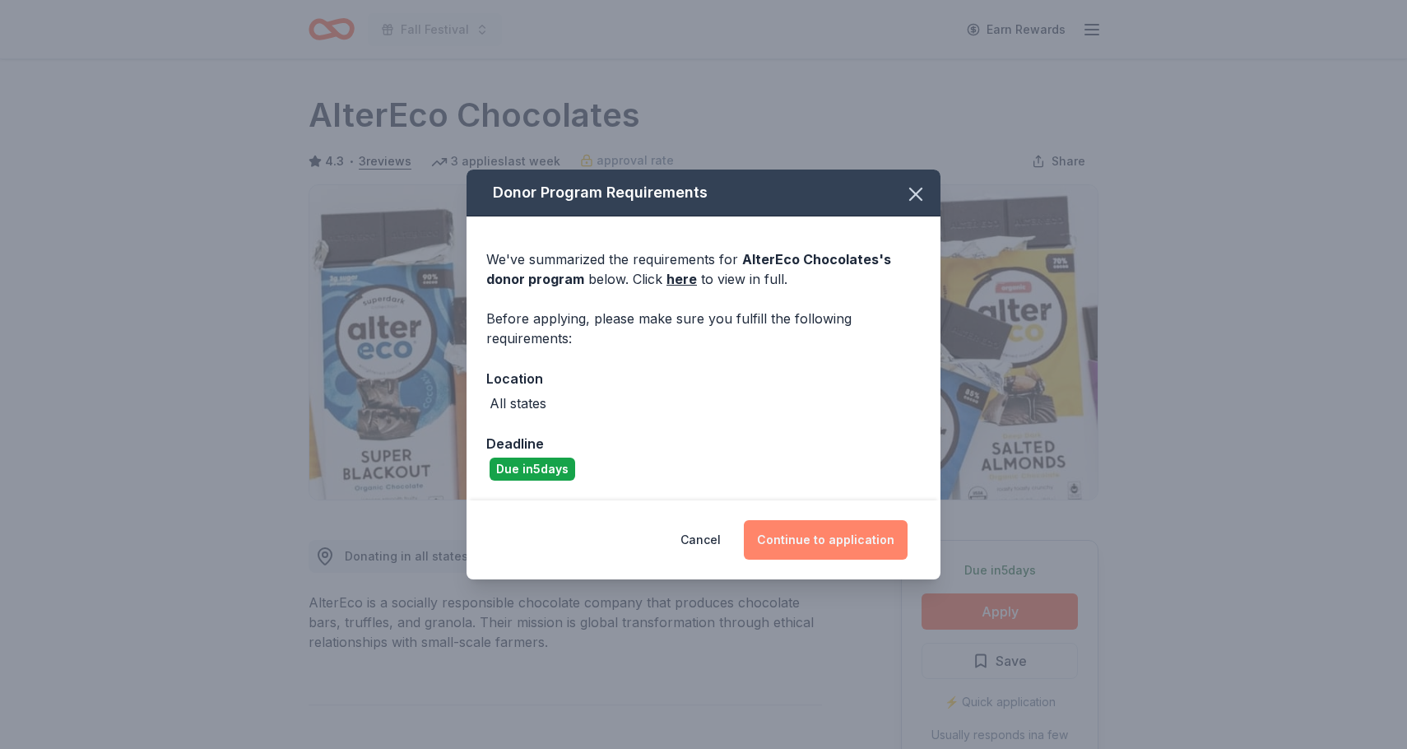
click at [829, 543] on button "Continue to application" at bounding box center [826, 540] width 164 height 40
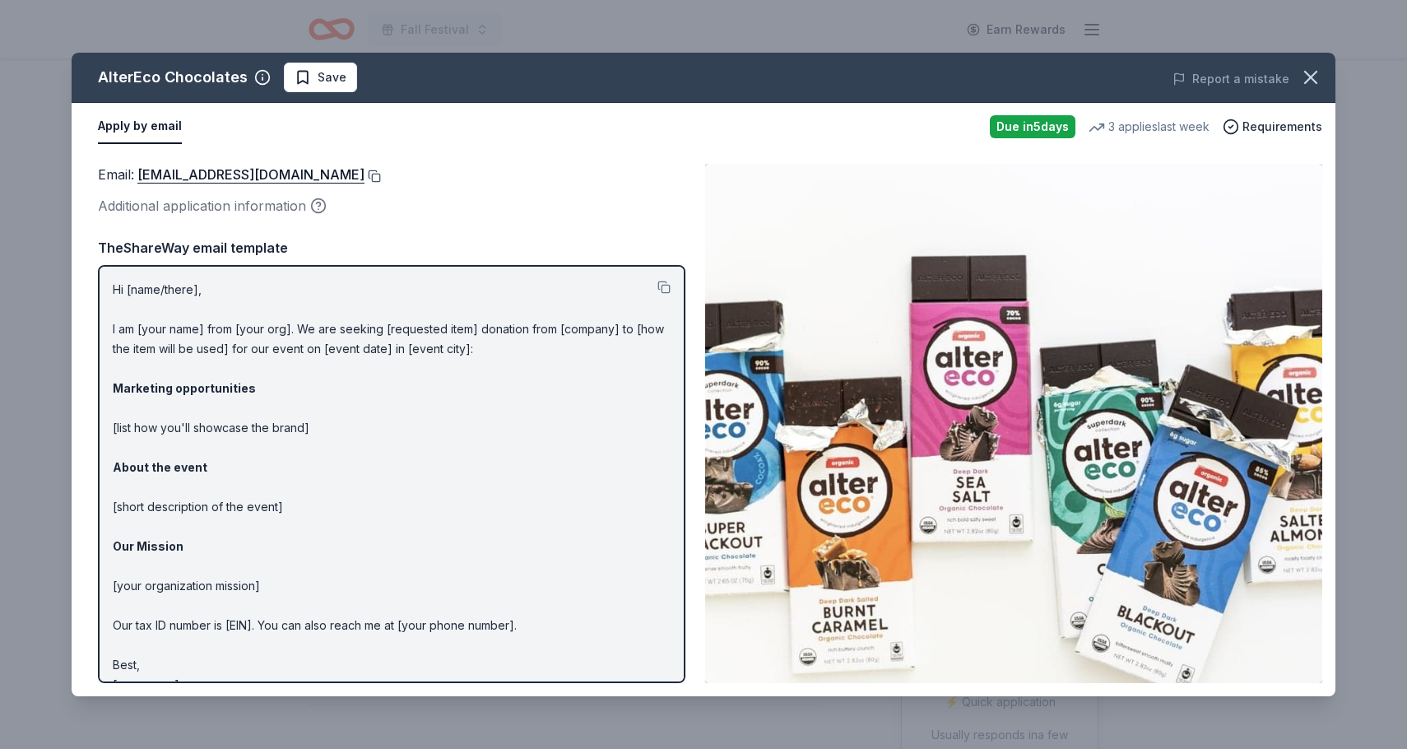
click at [365, 172] on button at bounding box center [373, 176] width 16 height 13
click at [1318, 74] on icon "button" at bounding box center [1311, 77] width 23 height 23
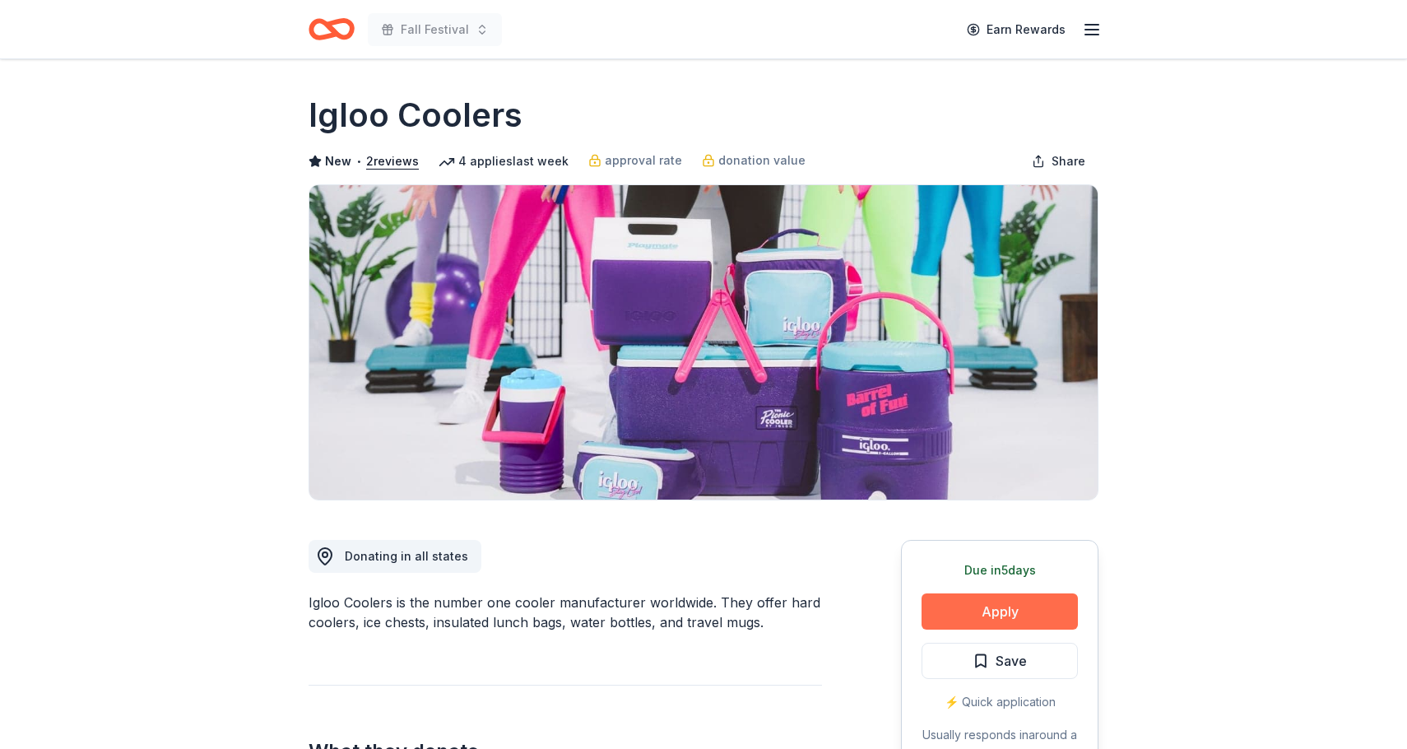
click at [994, 607] on button "Apply" at bounding box center [1000, 611] width 156 height 36
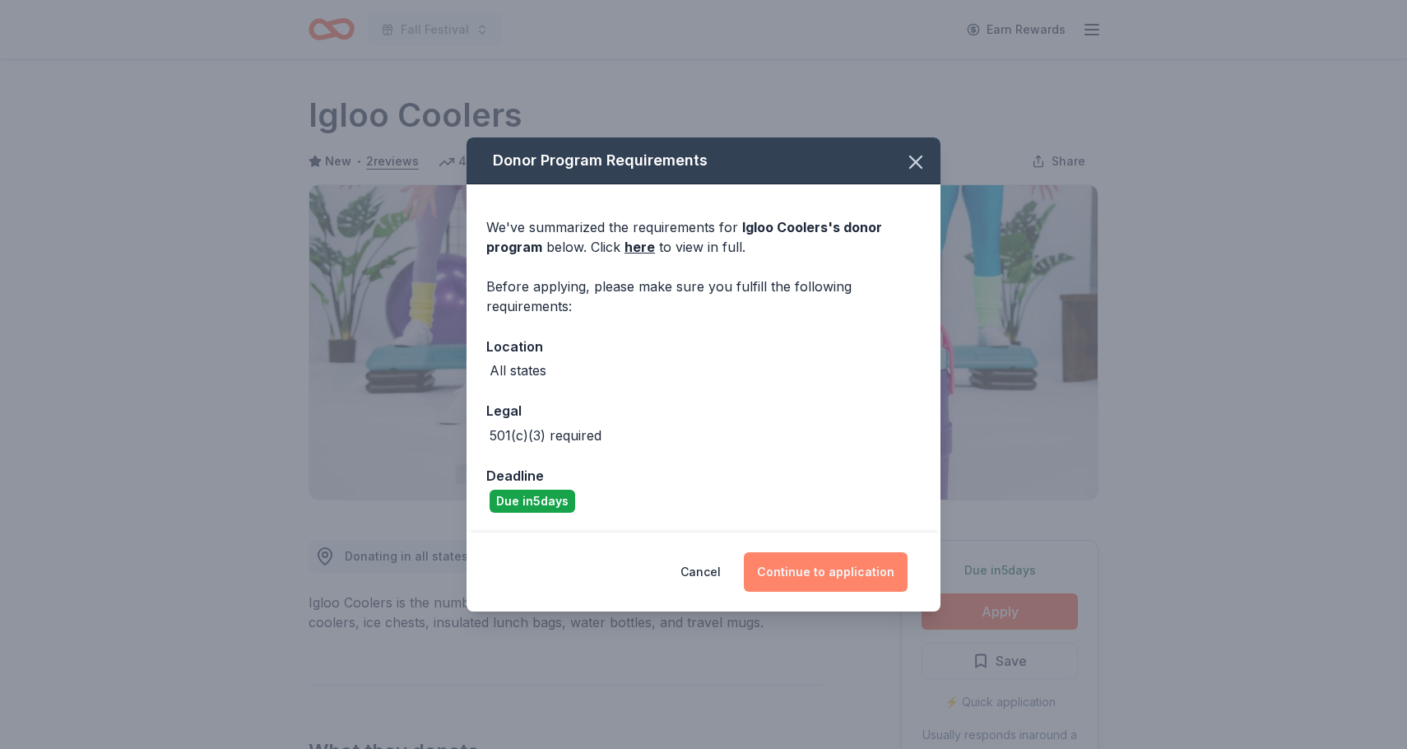
click at [819, 573] on button "Continue to application" at bounding box center [826, 572] width 164 height 40
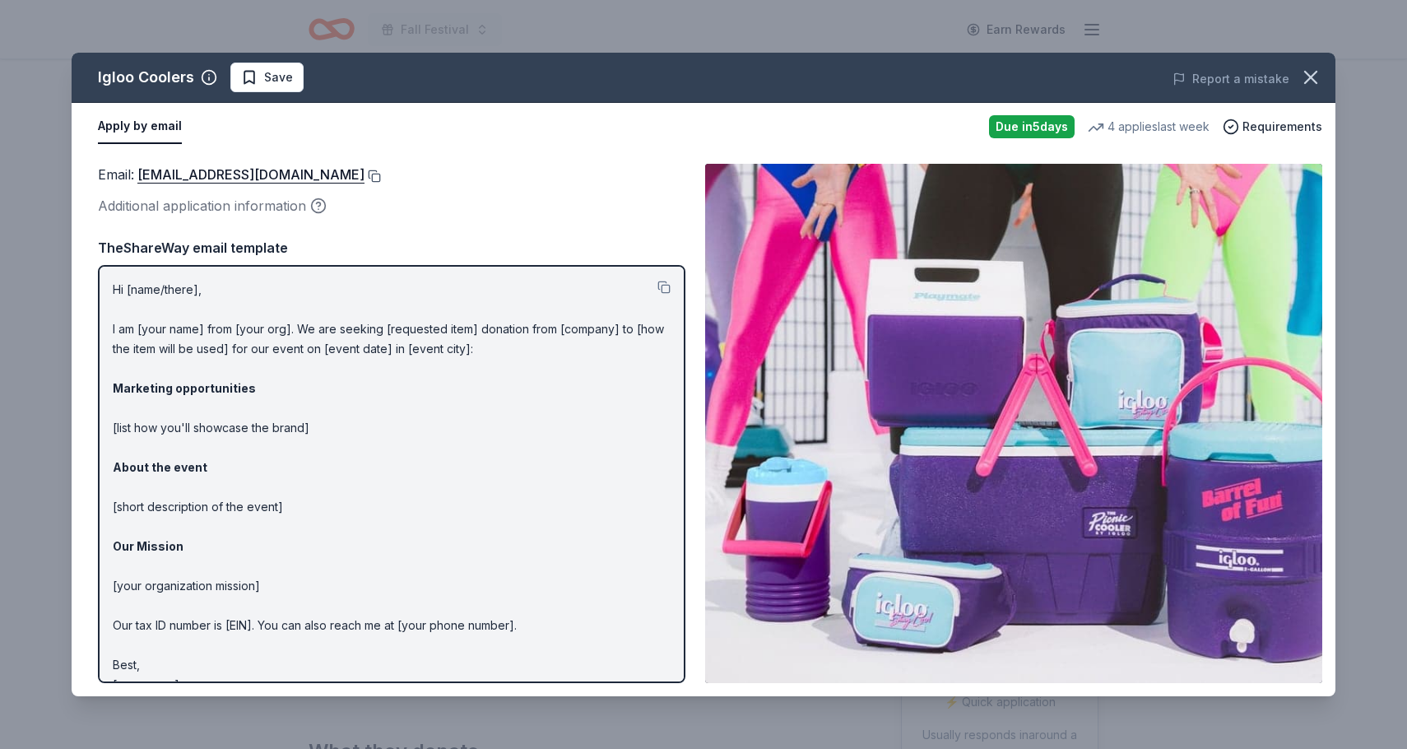
click at [365, 179] on button at bounding box center [373, 176] width 16 height 13
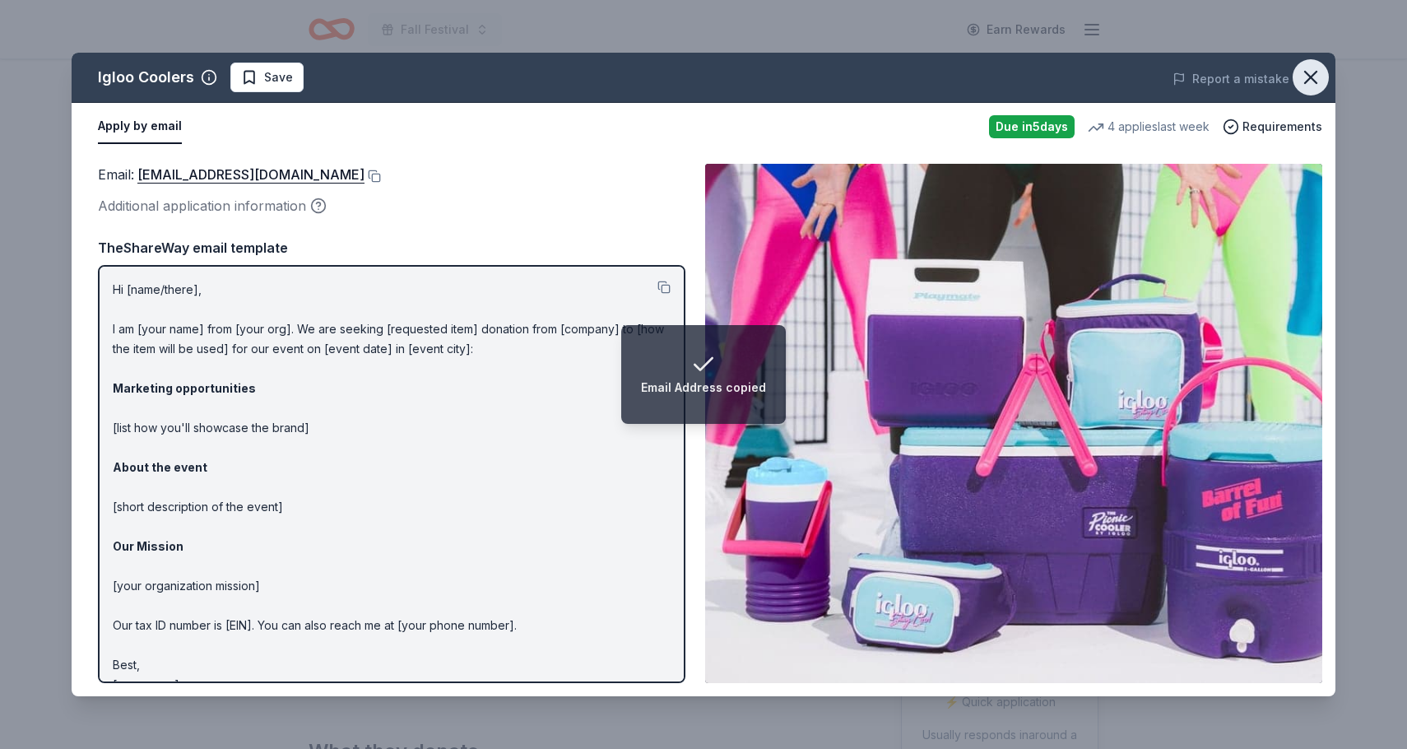
click at [1315, 90] on button "button" at bounding box center [1311, 77] width 36 height 36
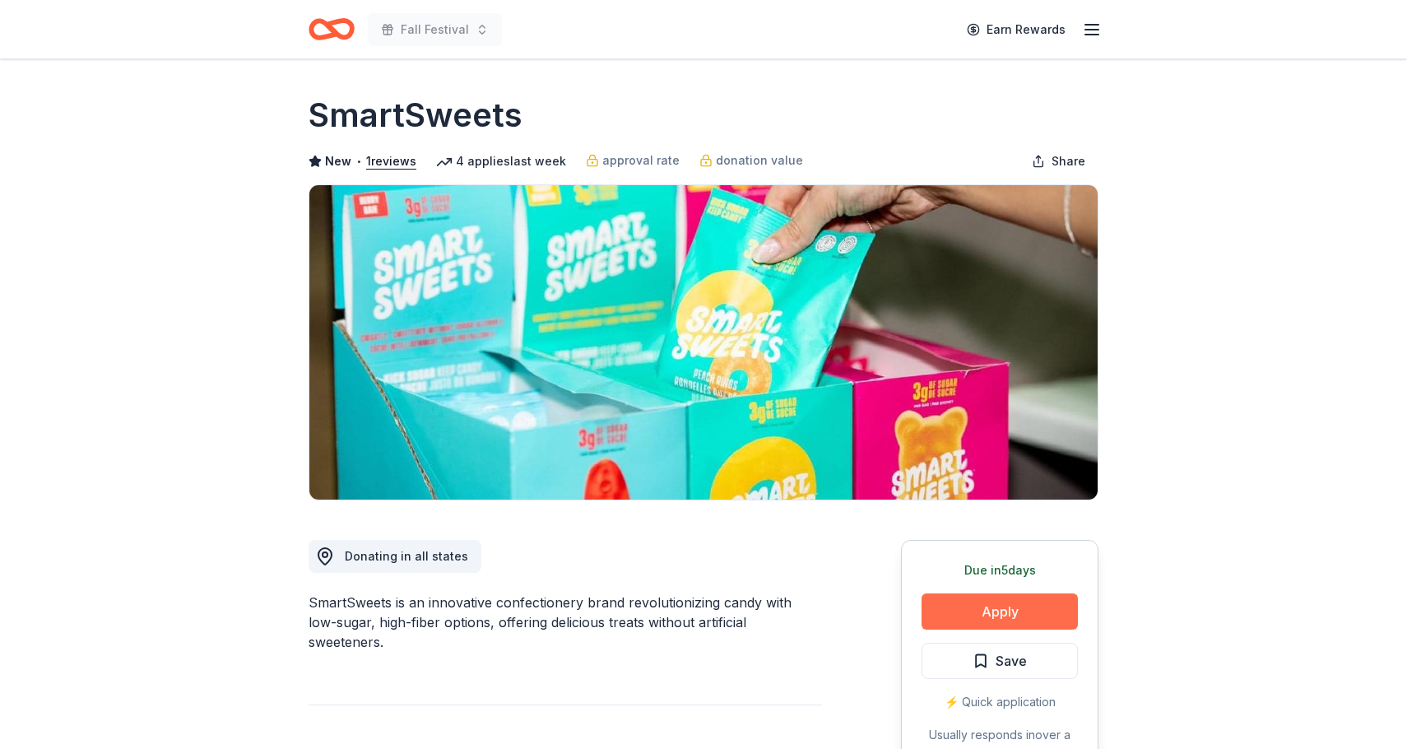
click at [987, 607] on button "Apply" at bounding box center [1000, 611] width 156 height 36
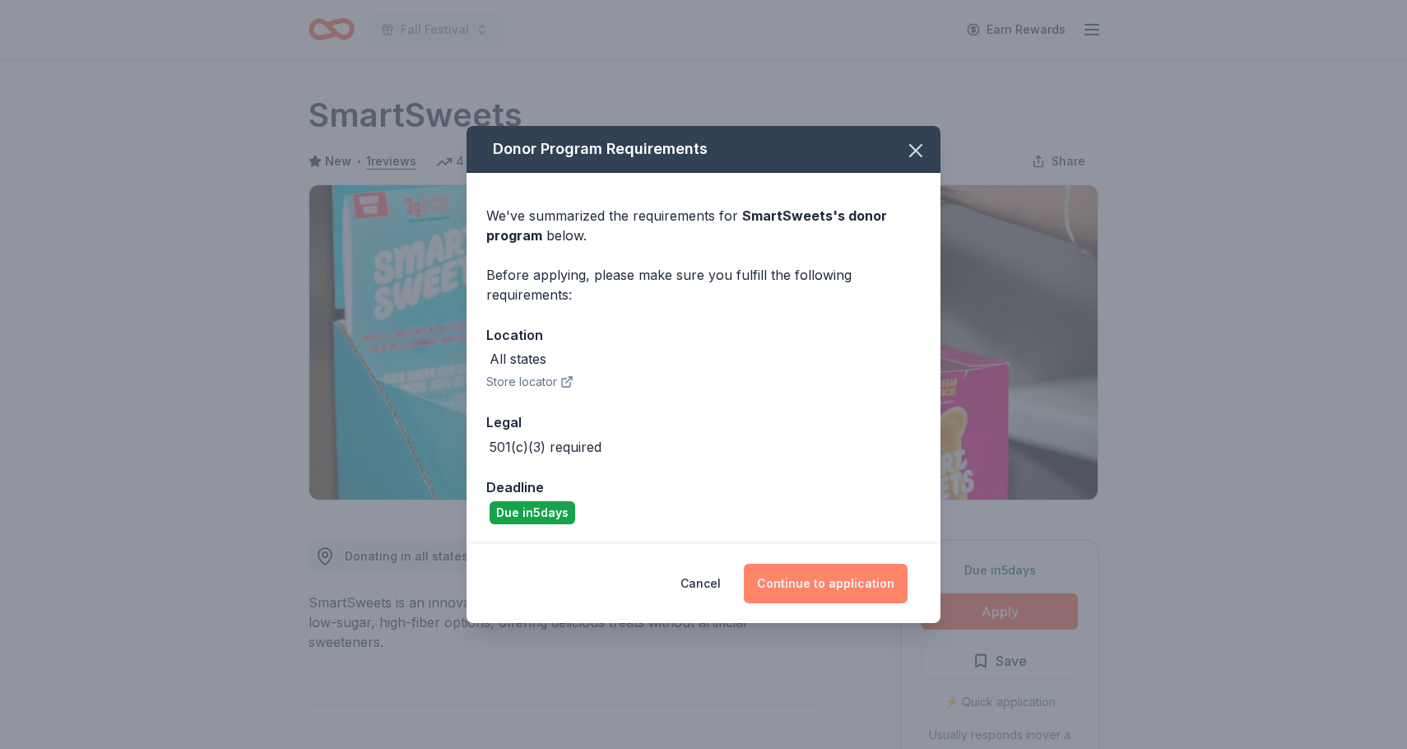
click at [827, 584] on button "Continue to application" at bounding box center [826, 584] width 164 height 40
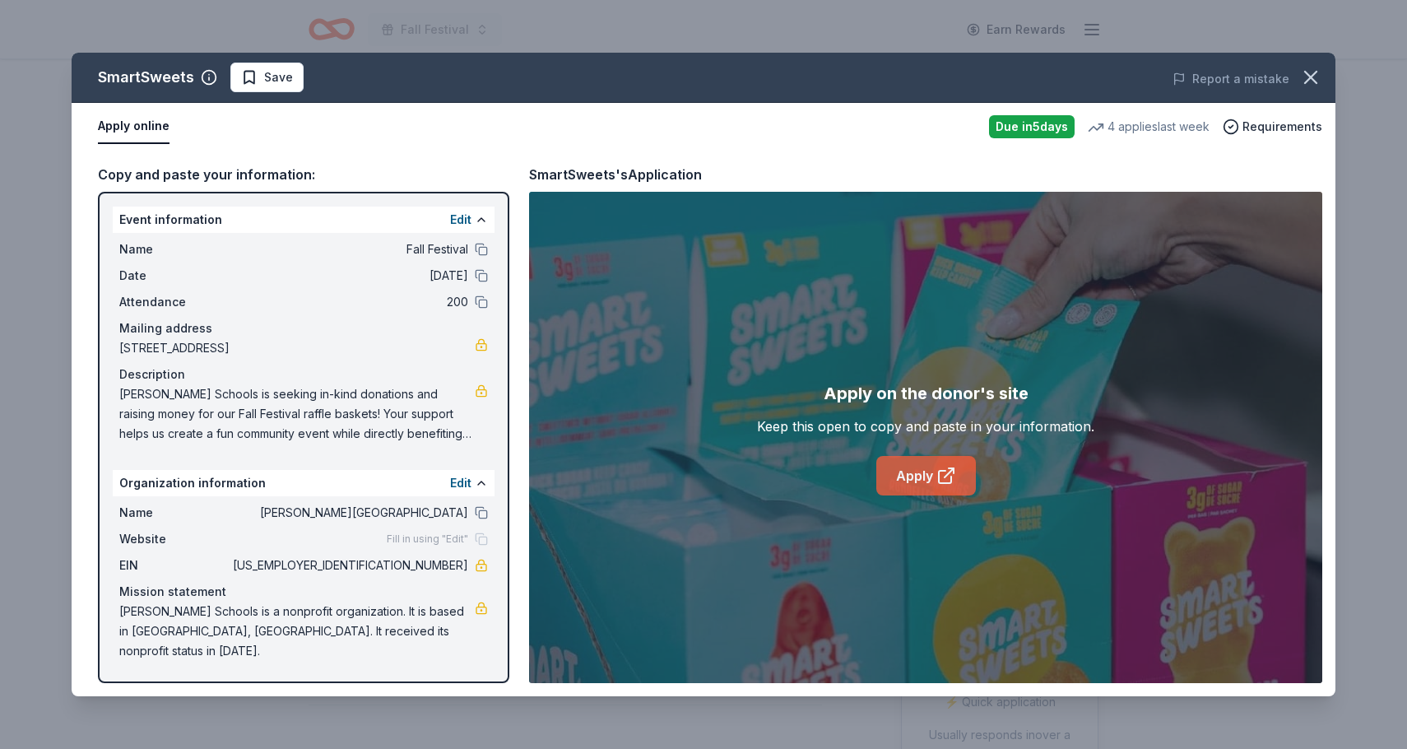
click at [928, 481] on link "Apply" at bounding box center [927, 476] width 100 height 40
drag, startPoint x: 452, startPoint y: 439, endPoint x: 119, endPoint y: 400, distance: 334.7
click at [119, 400] on span "Bethany Schools is seeking in-kind donations and raising money for our Fall Fes…" at bounding box center [297, 413] width 356 height 59
click at [441, 442] on span "Bethany Schools is seeking in-kind donations and raising money for our Fall Fes…" at bounding box center [297, 413] width 356 height 59
drag, startPoint x: 441, startPoint y: 437, endPoint x: 119, endPoint y: 397, distance: 324.3
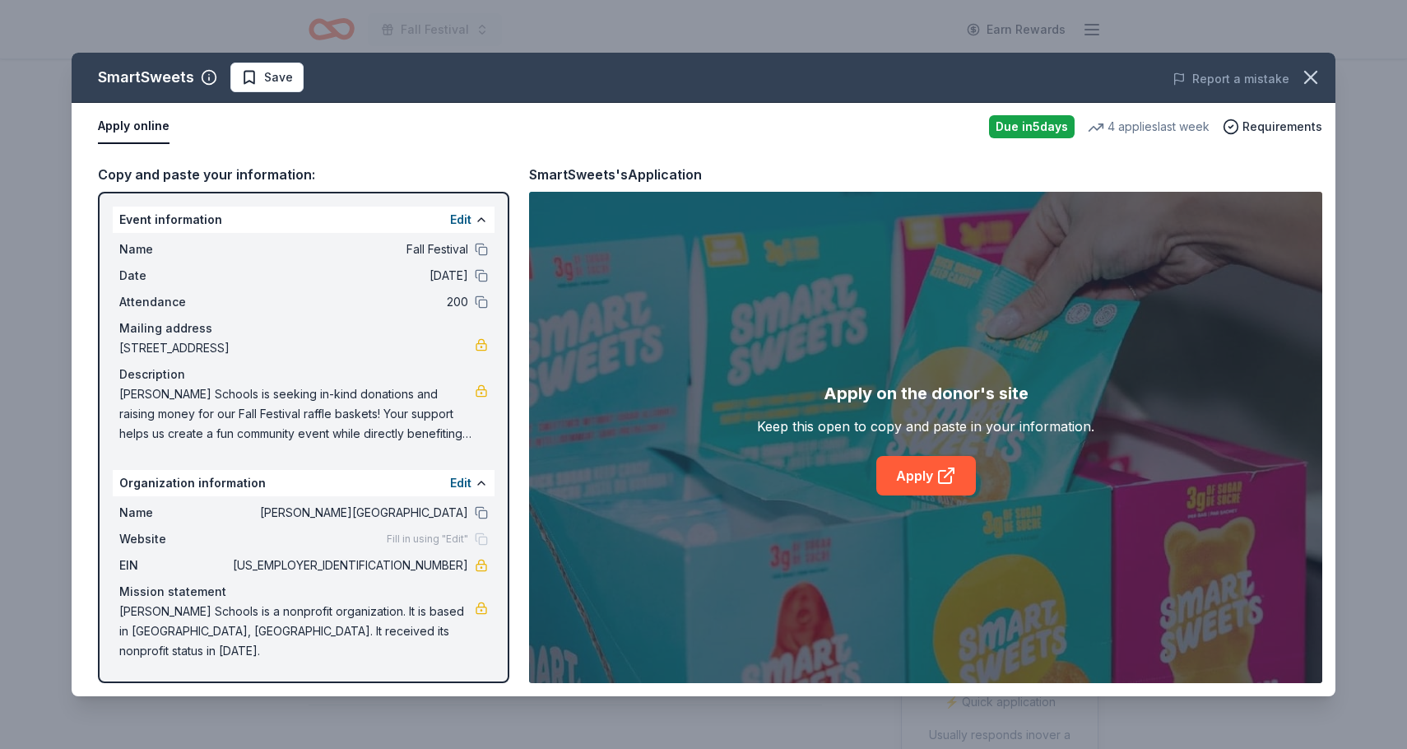
click at [119, 397] on span "Bethany Schools is seeking in-kind donations and raising money for our Fall Fes…" at bounding box center [297, 413] width 356 height 59
drag, startPoint x: 119, startPoint y: 396, endPoint x: 352, endPoint y: 408, distance: 233.2
click at [352, 408] on span "Bethany Schools is seeking in-kind donations and raising money for our Fall Fes…" at bounding box center [297, 413] width 356 height 59
click at [1306, 79] on icon "button" at bounding box center [1311, 77] width 23 height 23
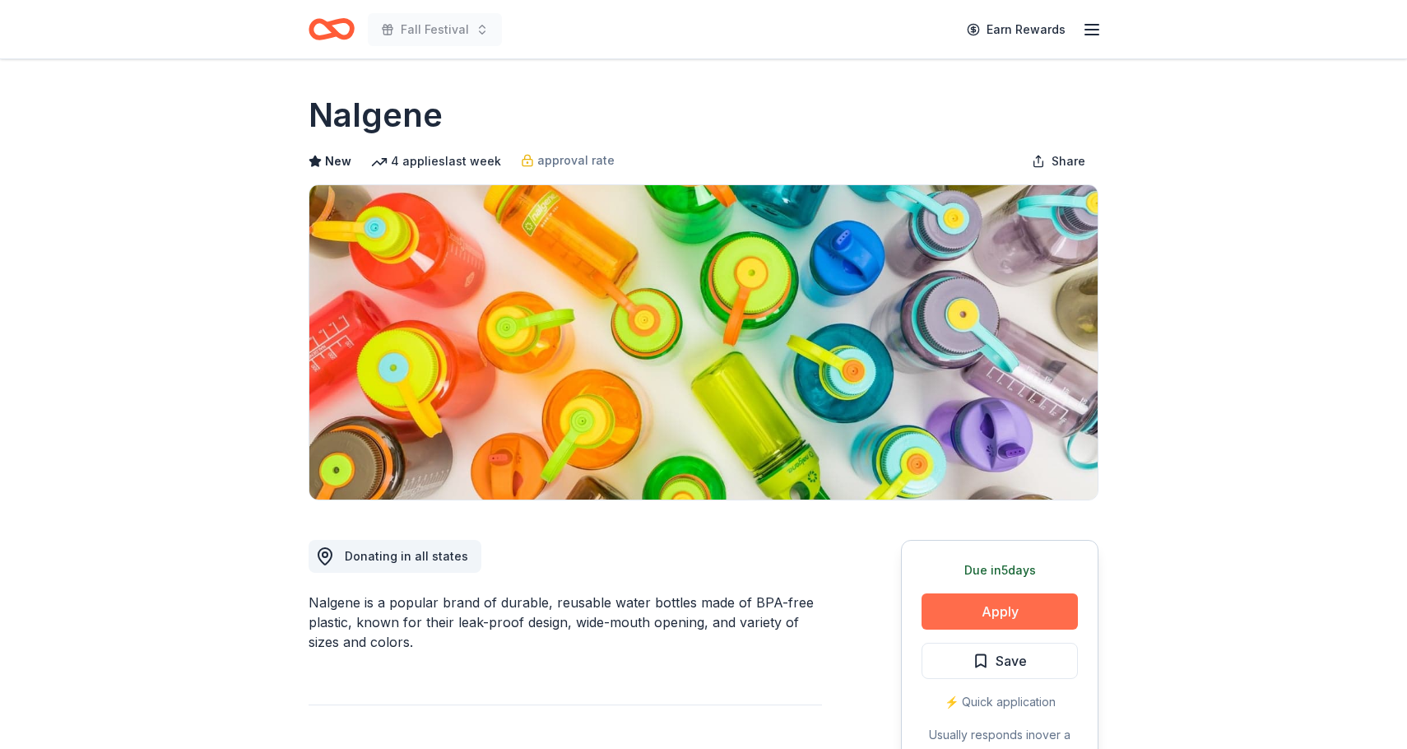
click at [977, 607] on button "Apply" at bounding box center [1000, 611] width 156 height 36
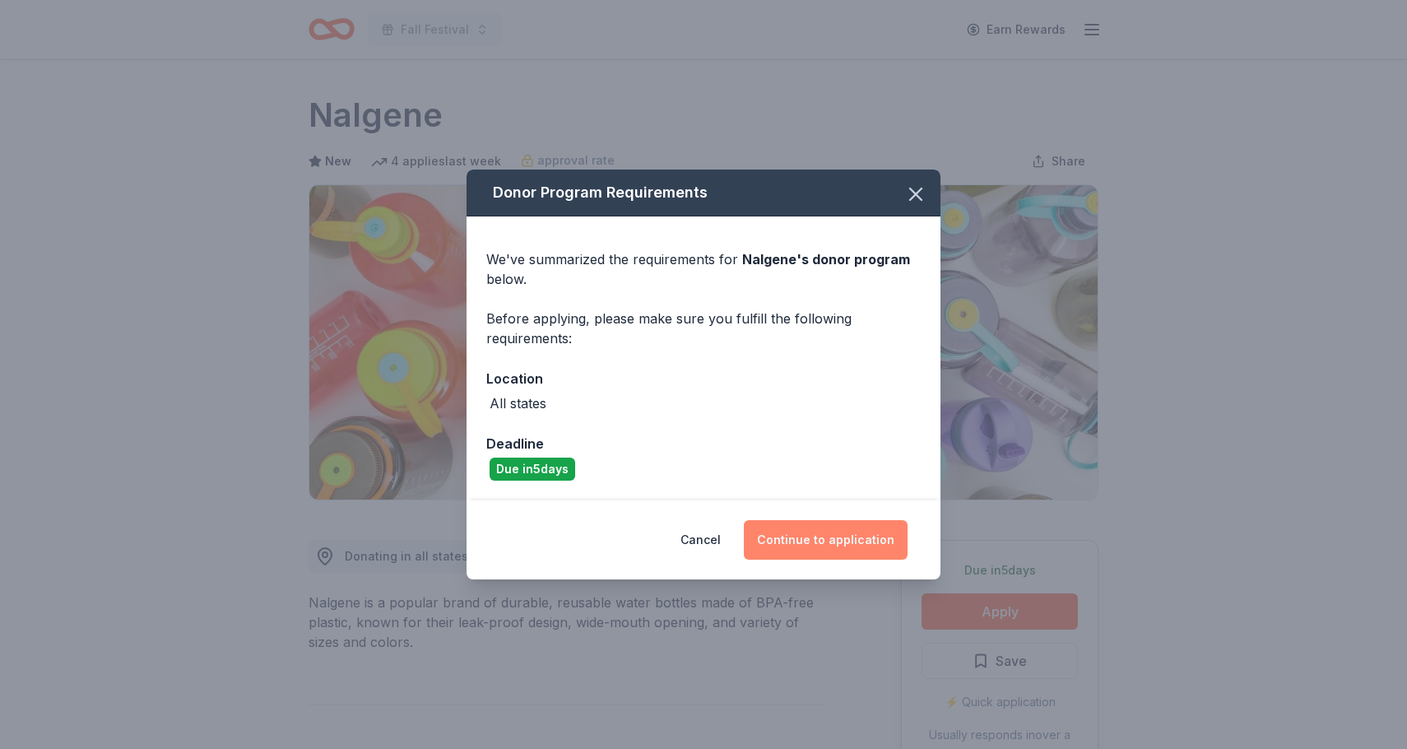
click at [830, 538] on button "Continue to application" at bounding box center [826, 540] width 164 height 40
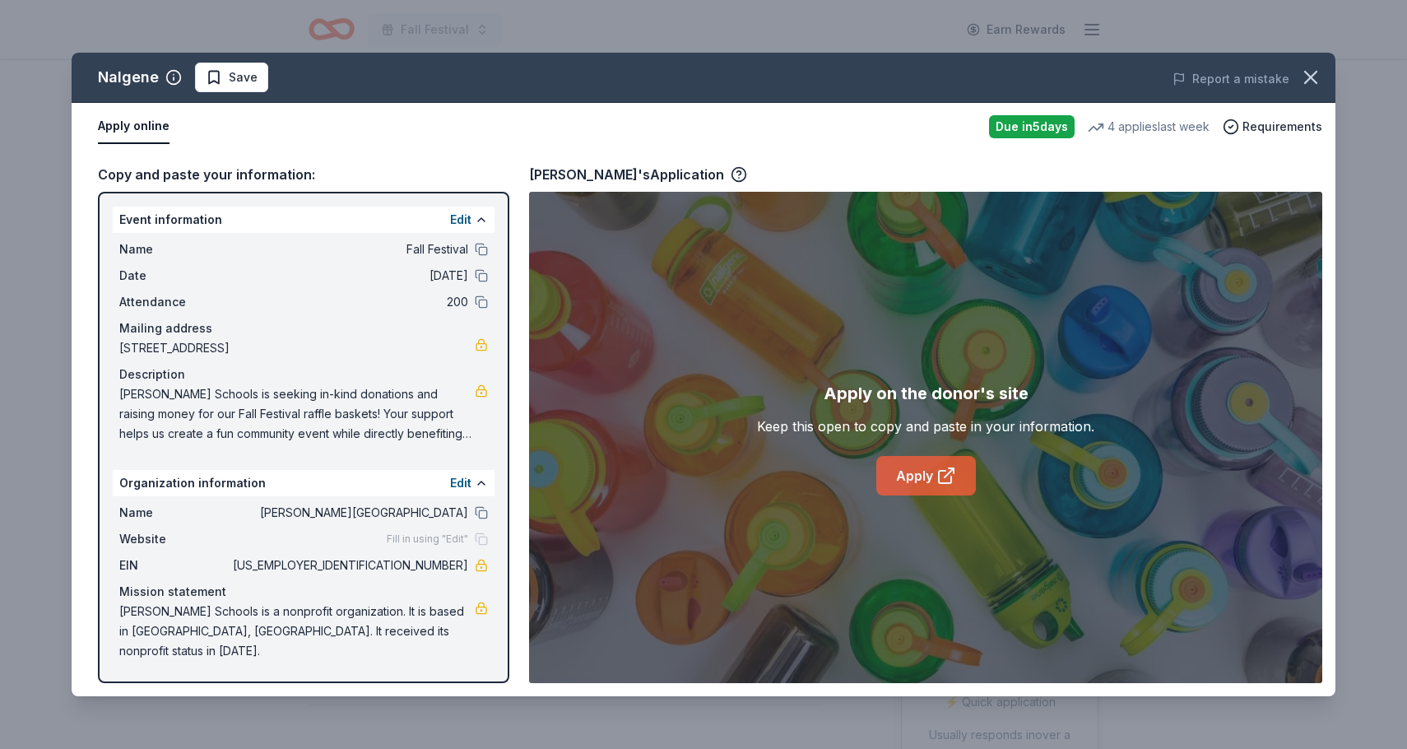
click at [935, 475] on link "Apply" at bounding box center [927, 476] width 100 height 40
click at [1311, 83] on icon "button" at bounding box center [1311, 77] width 23 height 23
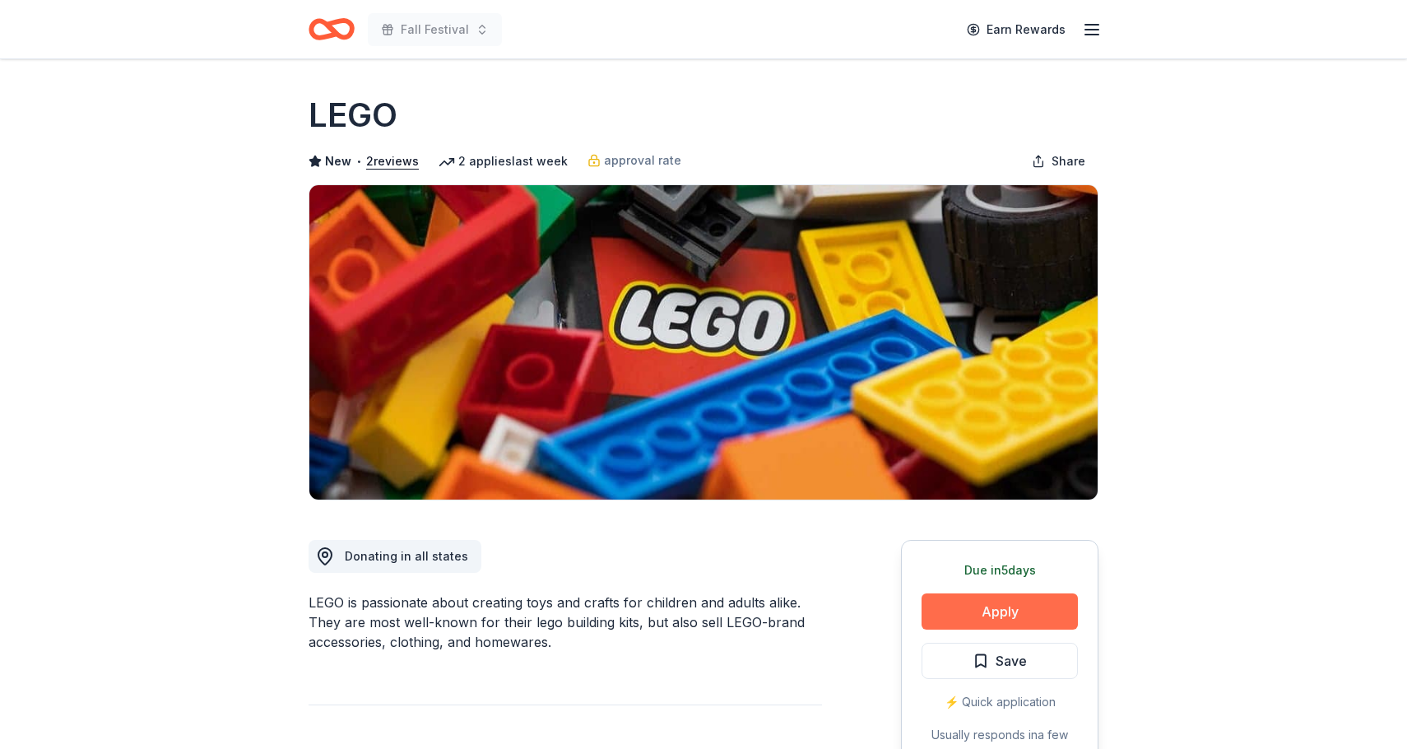
click at [970, 602] on button "Apply" at bounding box center [1000, 611] width 156 height 36
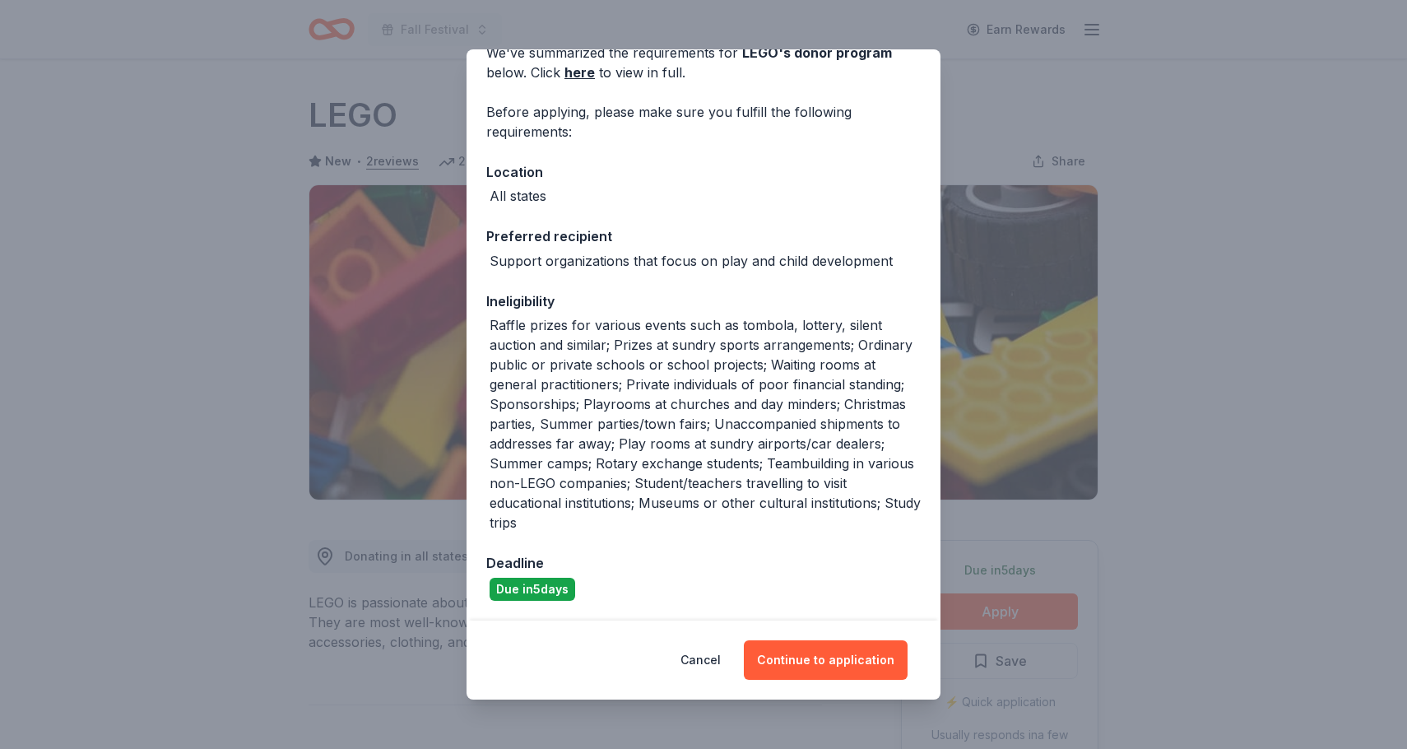
scroll to position [85, 0]
click at [811, 663] on button "Continue to application" at bounding box center [826, 660] width 164 height 40
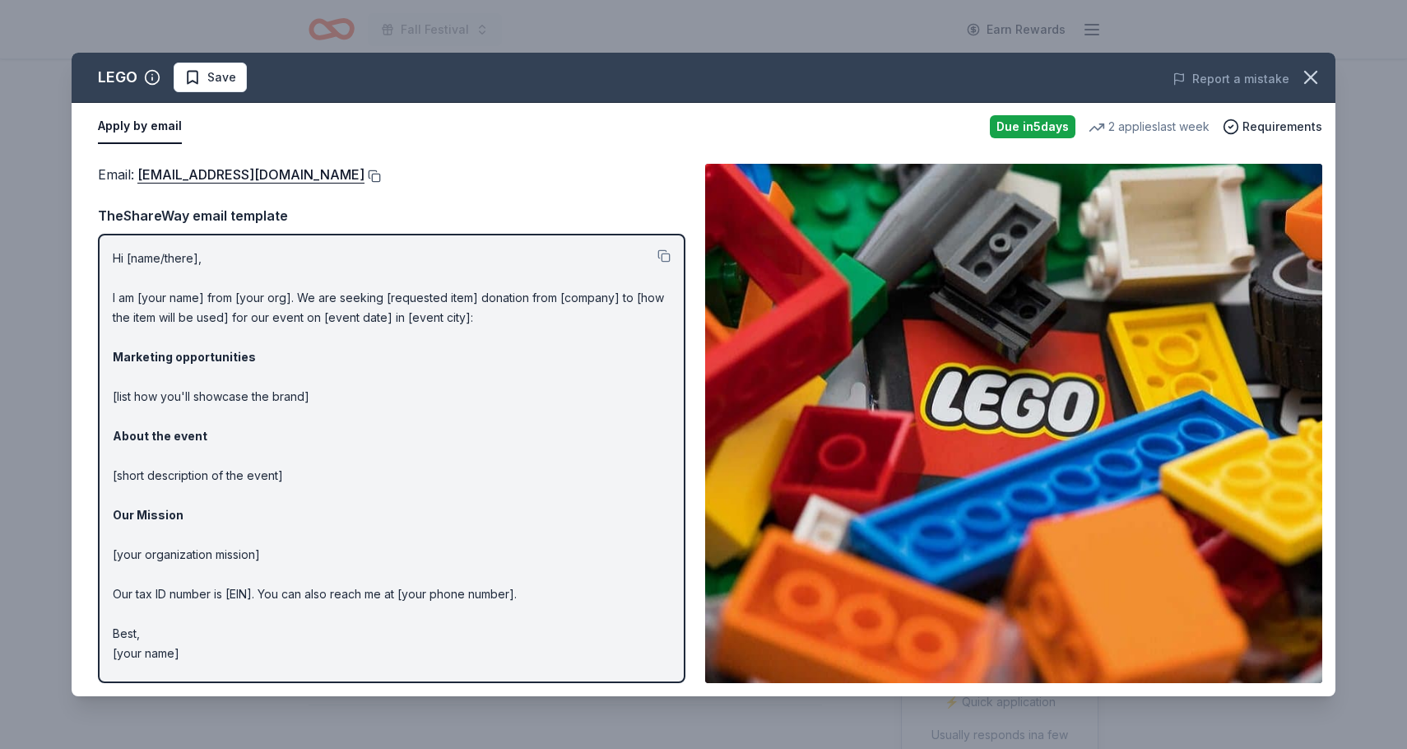
click at [365, 177] on button at bounding box center [373, 176] width 16 height 13
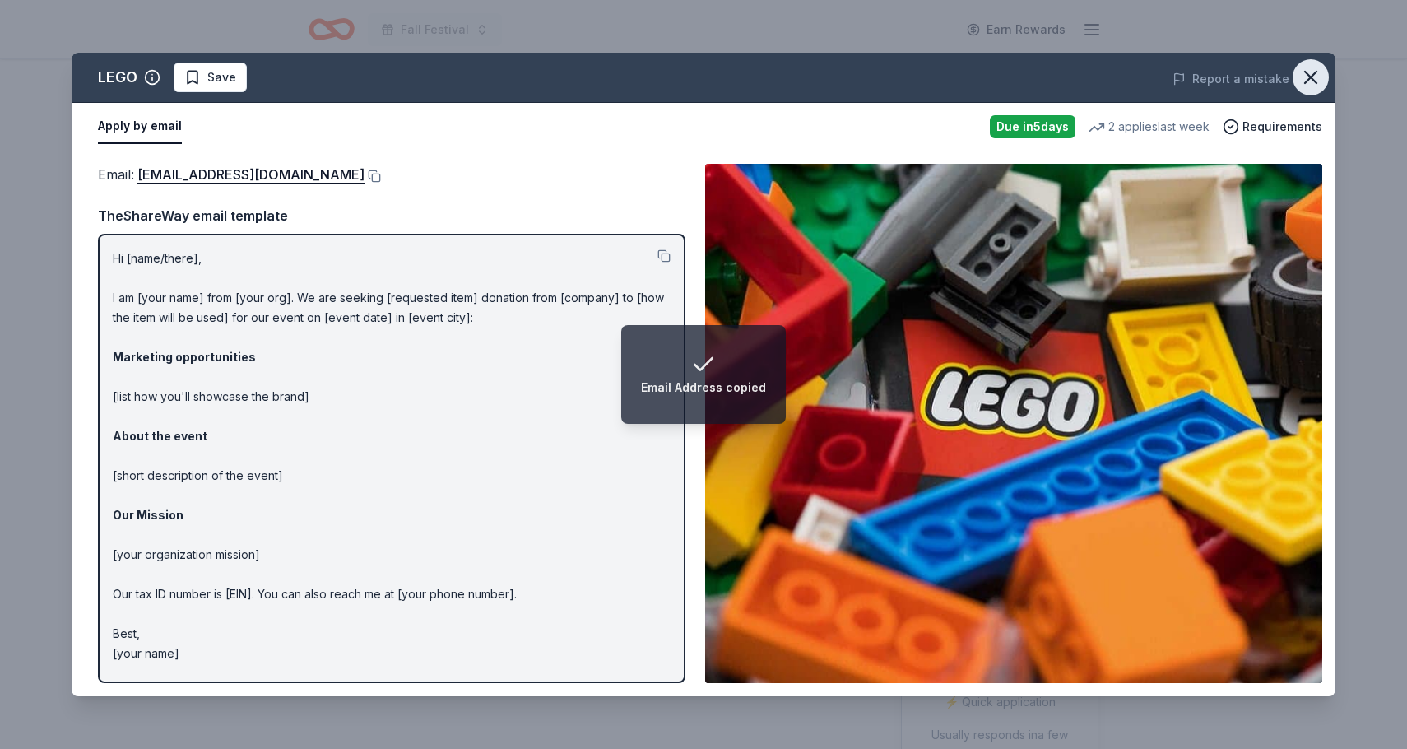
click at [1317, 77] on icon "button" at bounding box center [1311, 77] width 23 height 23
